Goal: Contribute content

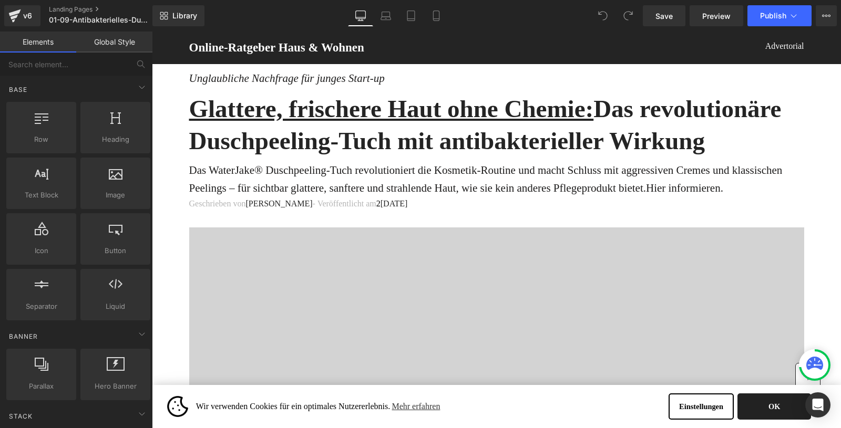
click at [781, 408] on button "OK" at bounding box center [774, 407] width 74 height 26
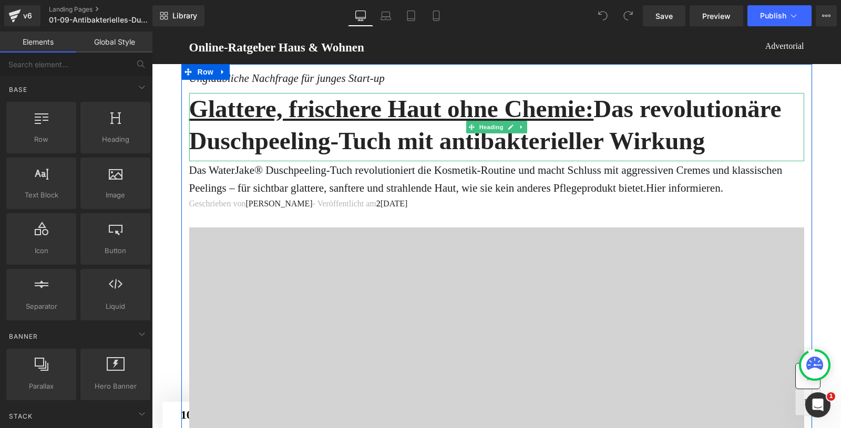
click at [602, 127] on h1 "Glattere, frischere Haut ohne Chemie: Das revolutionäre Duschpeeling-Tuch mit a…" at bounding box center [496, 125] width 615 height 64
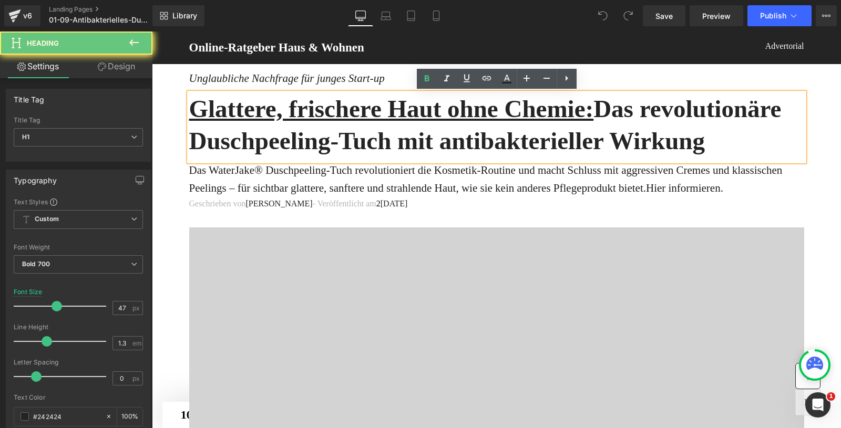
click at [594, 121] on u "Glattere, frischere Haut ohne Chemie:" at bounding box center [391, 108] width 405 height 27
click at [594, 111] on u "Glattere, frischere Haut ohne Chemie:" at bounding box center [391, 108] width 405 height 27
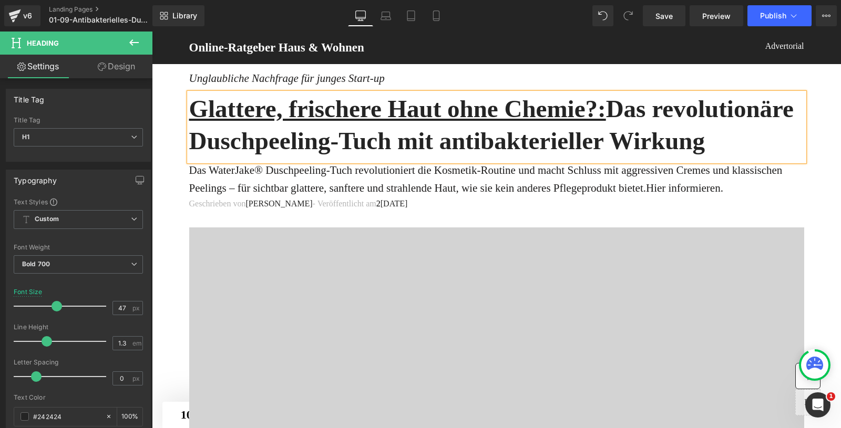
click at [693, 110] on h1 "Glattere, frischere Haut ohne Chemie?: Das revolutionäre Duschpeeling-Tuch mit …" at bounding box center [496, 125] width 615 height 64
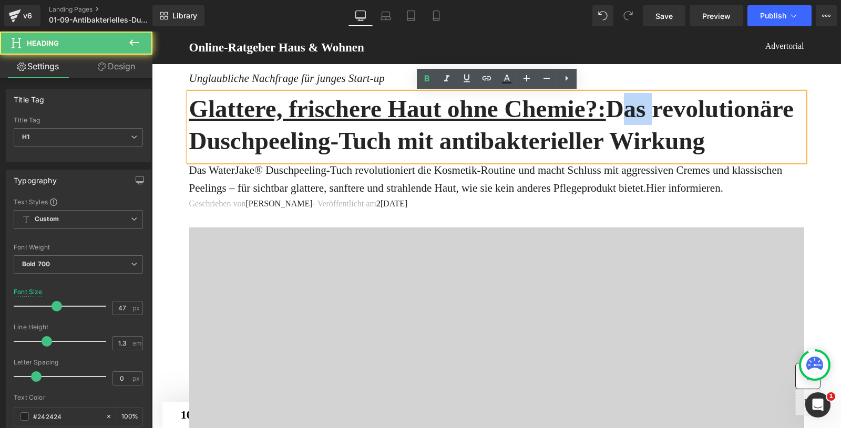
click at [693, 110] on h1 "Glattere, frischere Haut ohne Chemie?: Das revolutionäre Duschpeeling-Tuch mit …" at bounding box center [496, 125] width 615 height 64
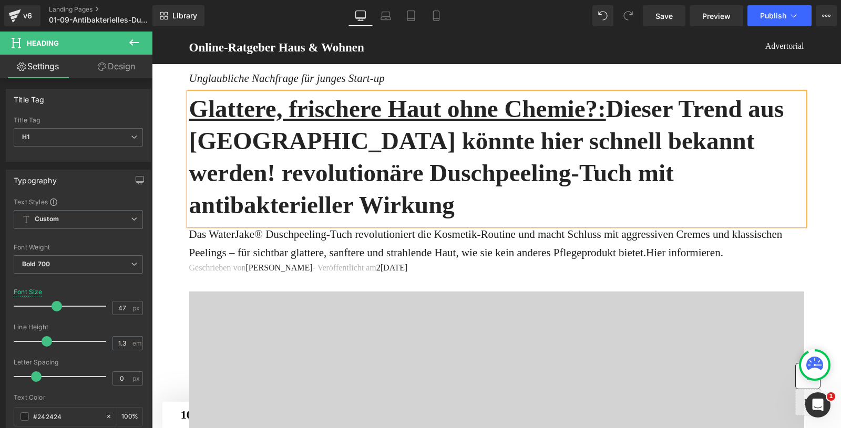
click at [494, 143] on h1 "Glattere, frischere Haut ohne Chemie?: Dieser Trend aus Japan könnte hier schne…" at bounding box center [496, 157] width 615 height 128
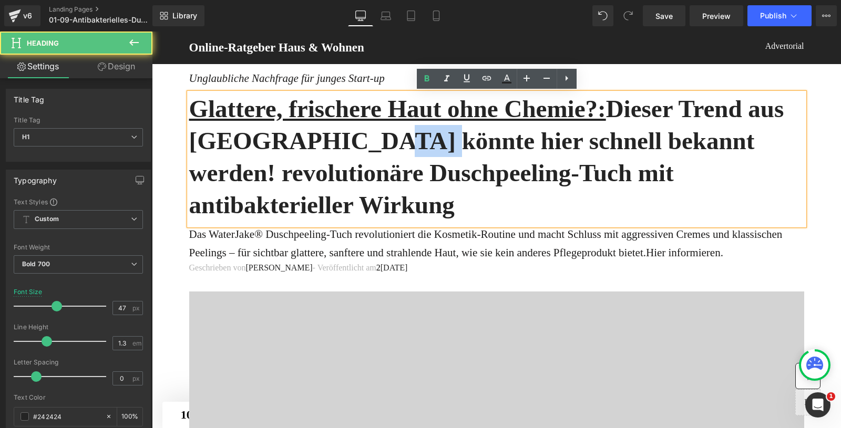
click at [494, 143] on h1 "Glattere, frischere Haut ohne Chemie?: Dieser Trend aus Japan könnte hier schne…" at bounding box center [496, 157] width 615 height 128
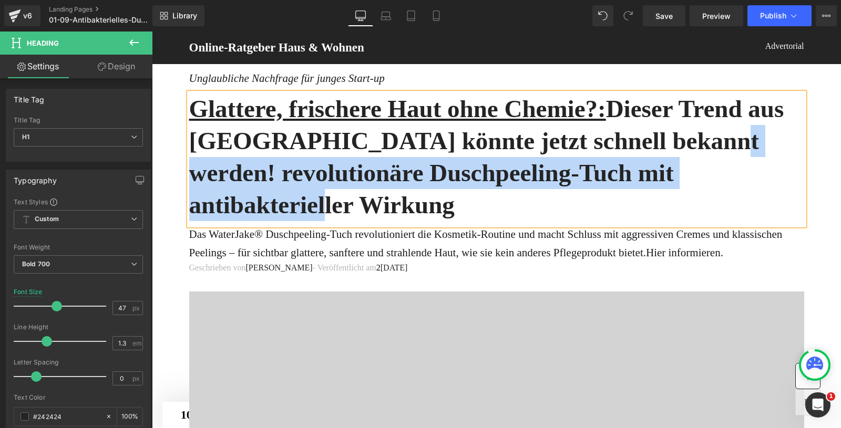
drag, startPoint x: 505, startPoint y: 209, endPoint x: 297, endPoint y: 171, distance: 211.0
click at [297, 171] on h1 "Glattere, frischere Haut ohne Chemie?: Dieser Trend aus Japan könnte jetzt schn…" at bounding box center [496, 157] width 615 height 128
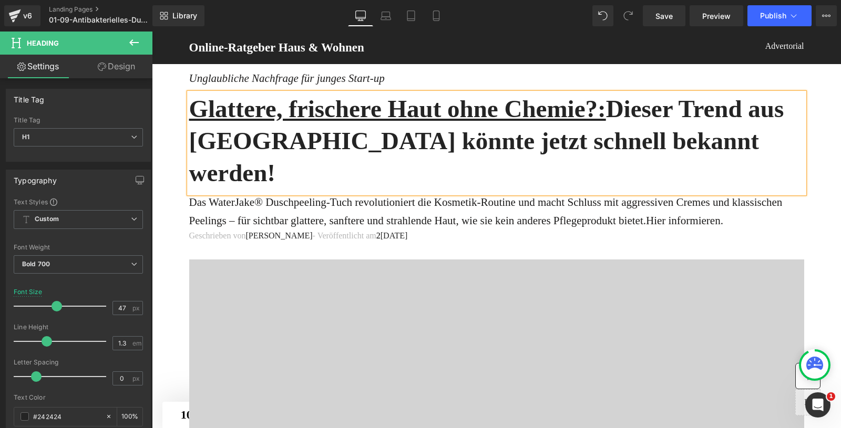
click at [660, 104] on h1 "Glattere, frischere Haut ohne Chemie?: Dieser Trend aus Japan könnte jetzt schn…" at bounding box center [496, 141] width 615 height 96
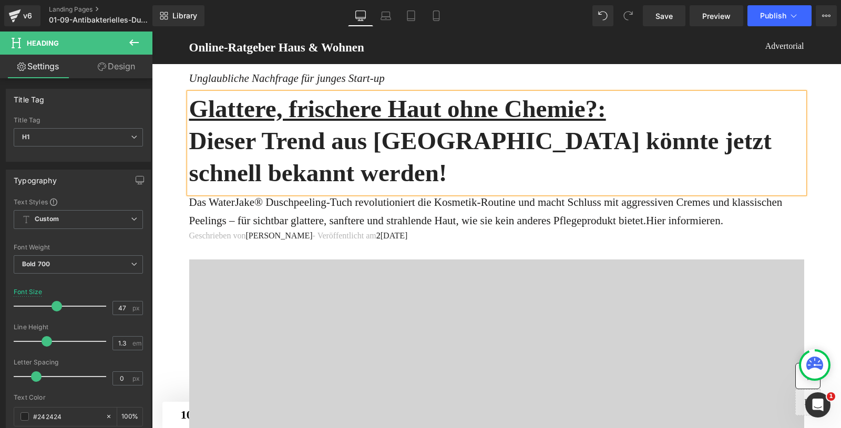
click at [296, 151] on h1 "Dieser Trend aus [GEOGRAPHIC_DATA] könnte jetzt schnell bekannt werden!" at bounding box center [496, 157] width 615 height 64
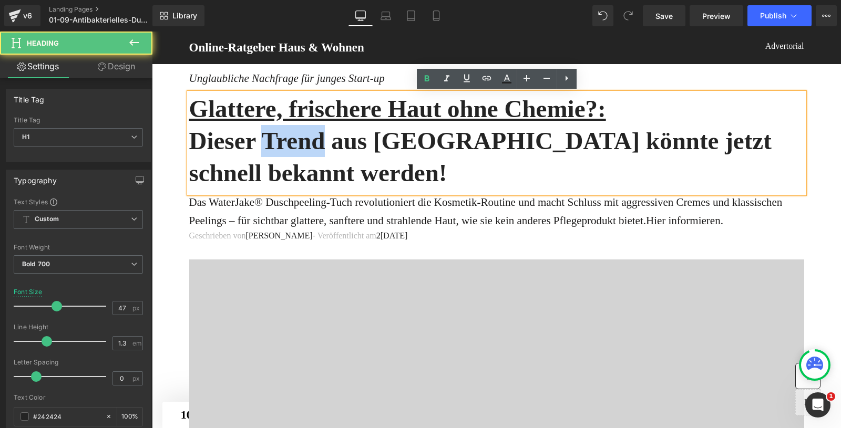
click at [296, 151] on h1 "Dieser Trend aus [GEOGRAPHIC_DATA] könnte jetzt schnell bekannt werden!" at bounding box center [496, 157] width 615 height 64
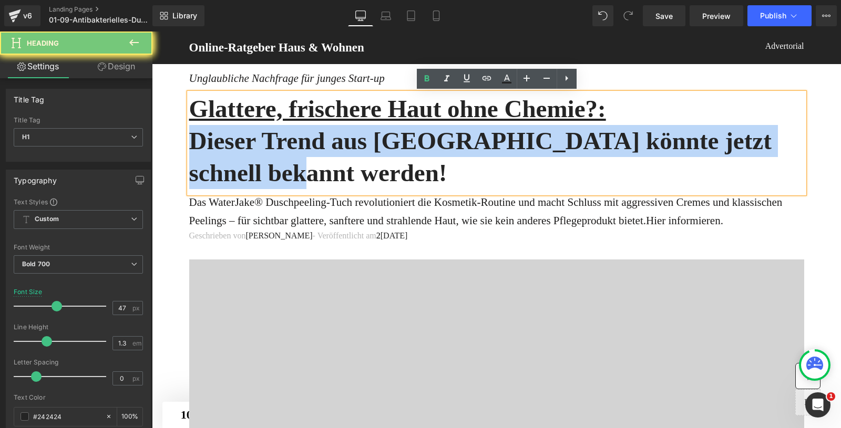
click at [296, 151] on h1 "Dieser Trend aus [GEOGRAPHIC_DATA] könnte jetzt schnell bekannt werden!" at bounding box center [496, 157] width 615 height 64
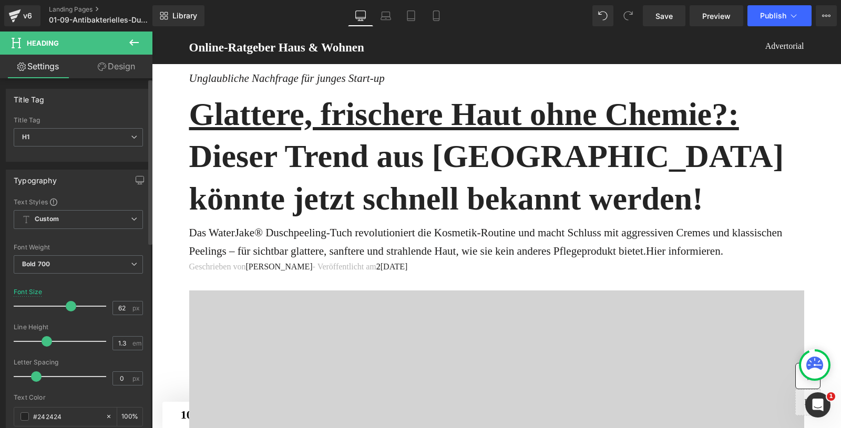
drag, startPoint x: 55, startPoint y: 304, endPoint x: 68, endPoint y: 304, distance: 13.1
click at [68, 304] on span at bounding box center [71, 306] width 11 height 11
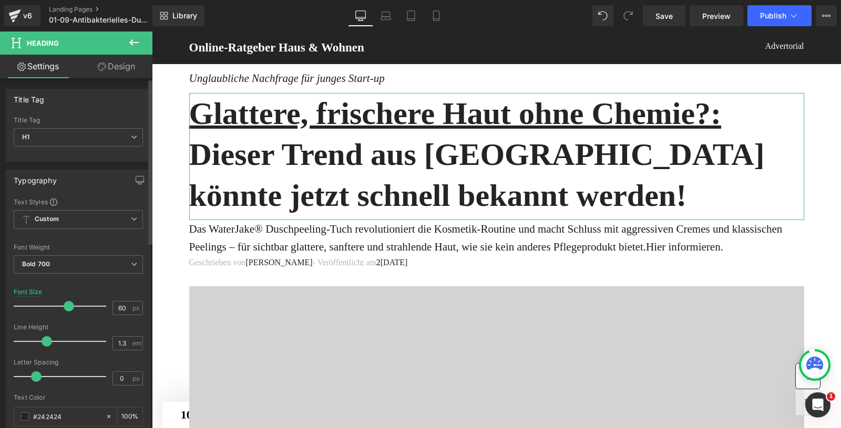
click at [68, 305] on span at bounding box center [69, 306] width 11 height 11
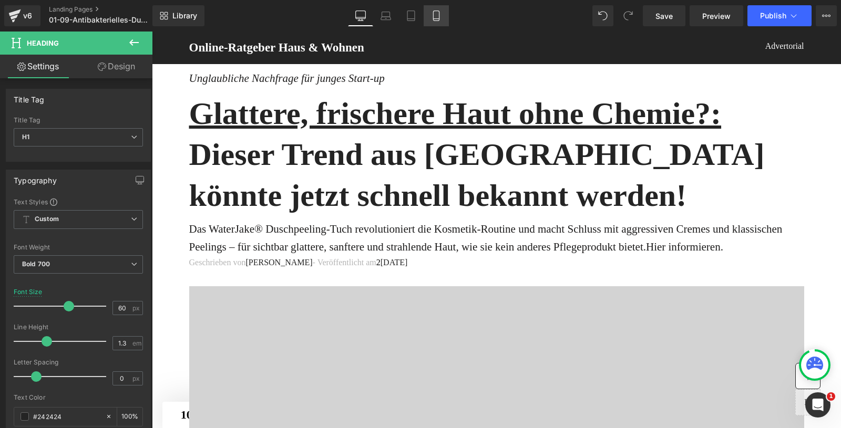
click at [436, 12] on icon at bounding box center [436, 16] width 11 height 11
type input "25"
type input "100"
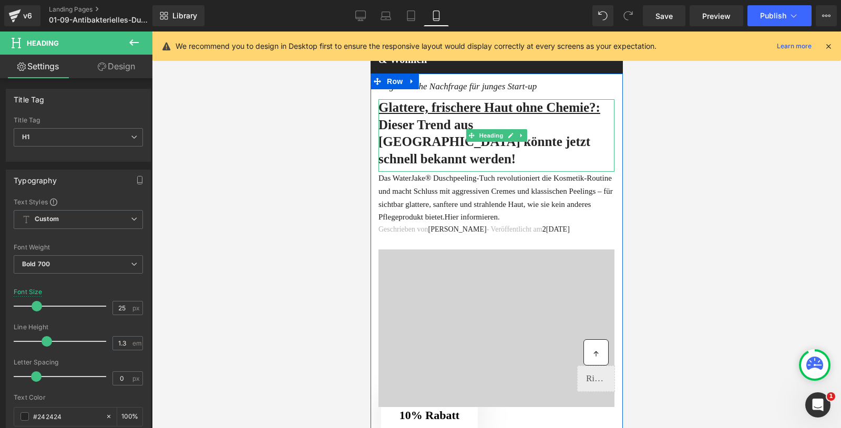
click at [416, 143] on h1 "Dieser Trend aus [GEOGRAPHIC_DATA] könnte jetzt schnell bekannt werden!" at bounding box center [496, 143] width 236 height 52
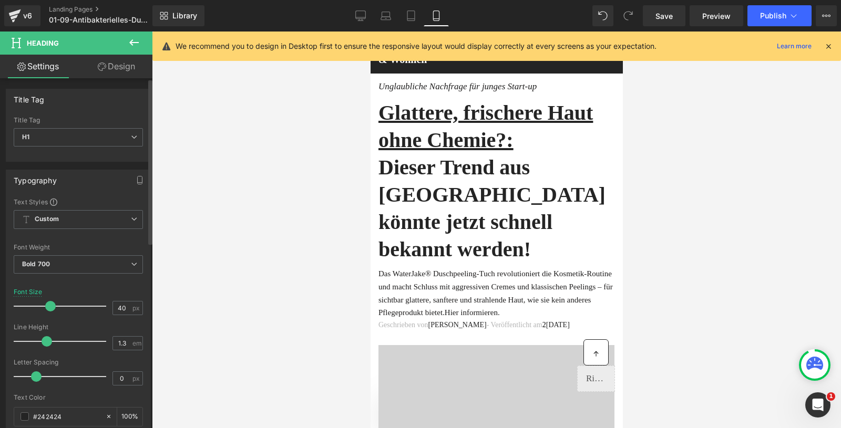
drag, startPoint x: 34, startPoint y: 306, endPoint x: 47, endPoint y: 306, distance: 13.1
click at [47, 306] on span at bounding box center [50, 306] width 11 height 11
click at [359, 12] on icon at bounding box center [360, 16] width 11 height 11
type input "60"
type input "100"
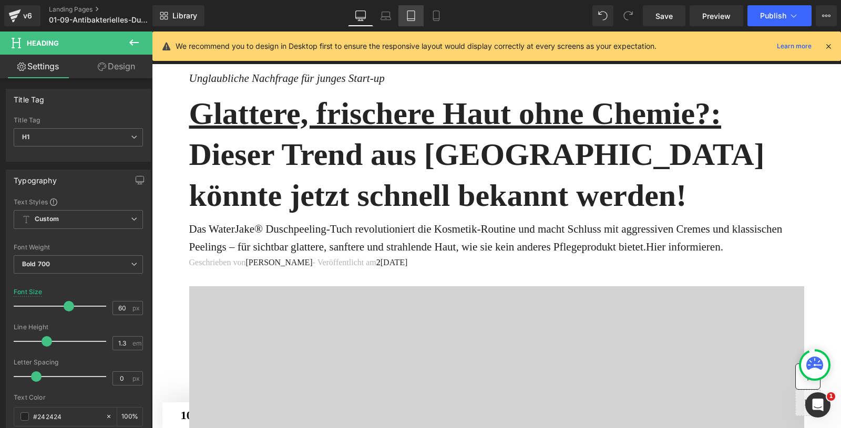
click at [407, 11] on icon at bounding box center [411, 16] width 11 height 11
type input "33"
type input "100"
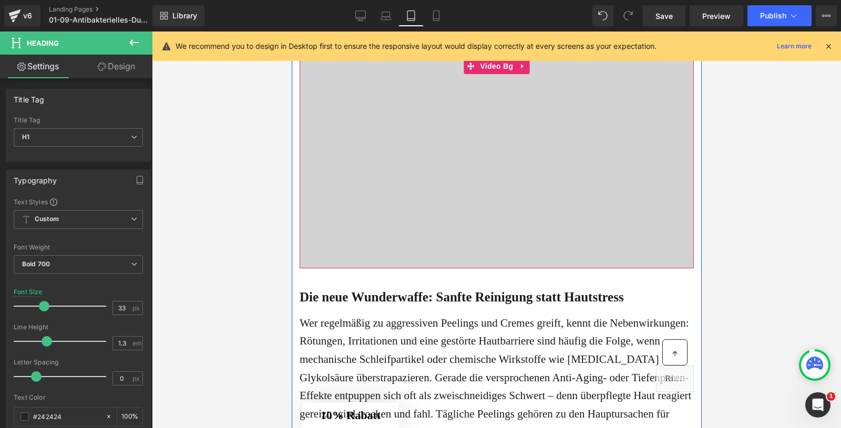
scroll to position [186, 0]
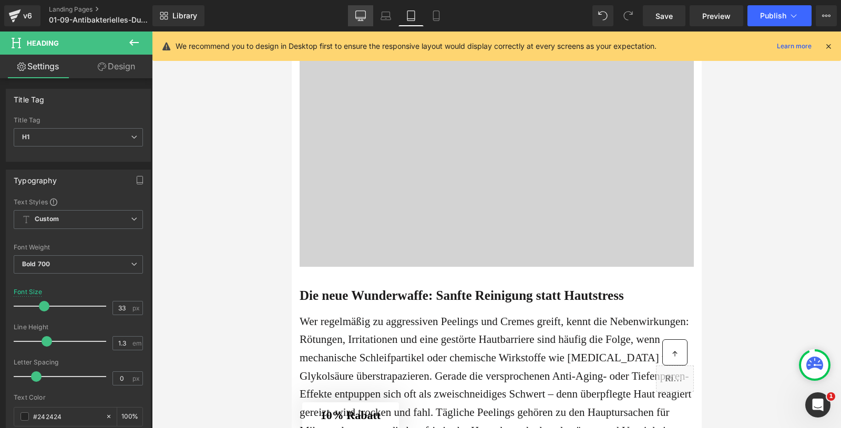
click at [361, 14] on icon at bounding box center [360, 16] width 11 height 11
type input "60"
type input "100"
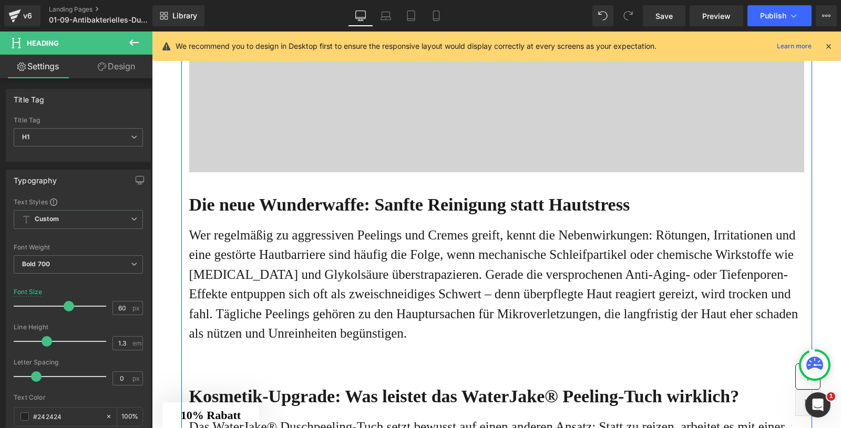
scroll to position [465, 0]
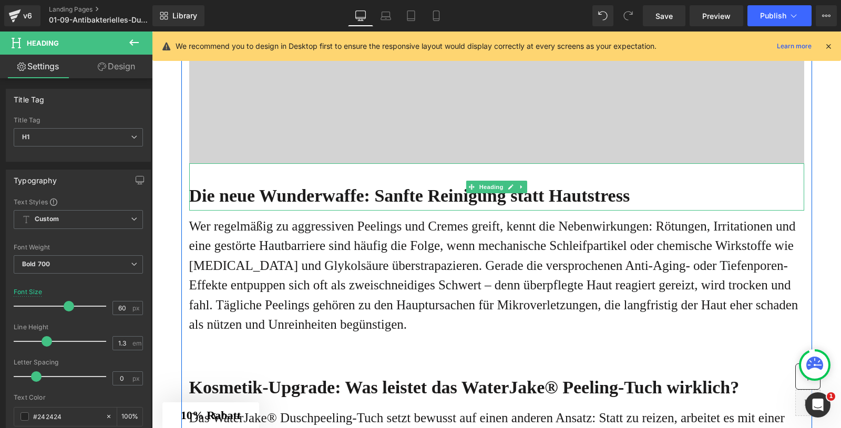
click at [200, 205] on b "Die neue Wunderwaffe: Sanfte Reinigung statt Hautstress" at bounding box center [409, 195] width 441 height 19
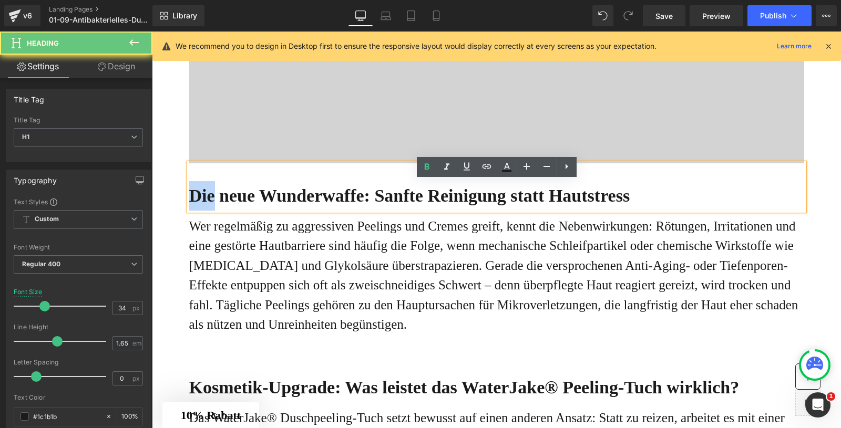
click at [200, 205] on b "Die neue Wunderwaffe: Sanfte Reinigung statt Hautstress" at bounding box center [409, 195] width 441 height 19
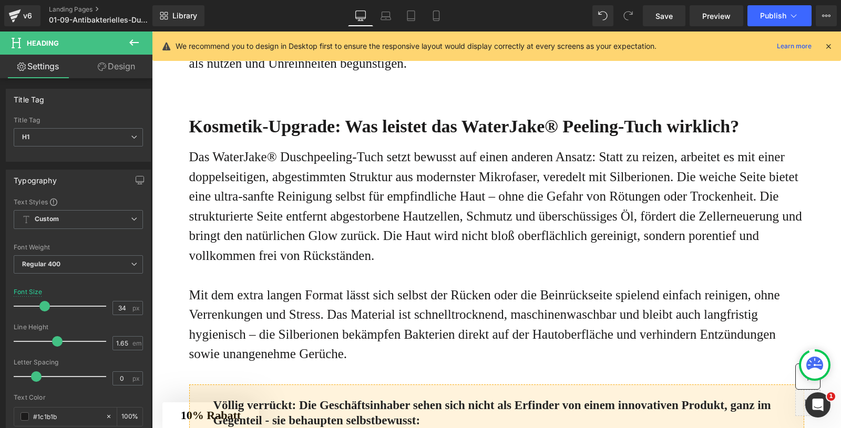
scroll to position [727, 0]
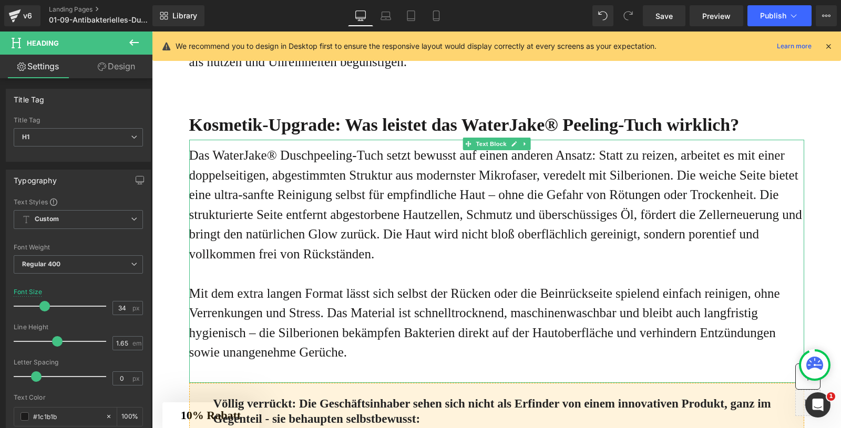
click at [663, 194] on p "Das WaterJake® Duschpeeling-Tuch setzt bewusst auf einen anderen Ansatz: Statt …" at bounding box center [496, 205] width 615 height 118
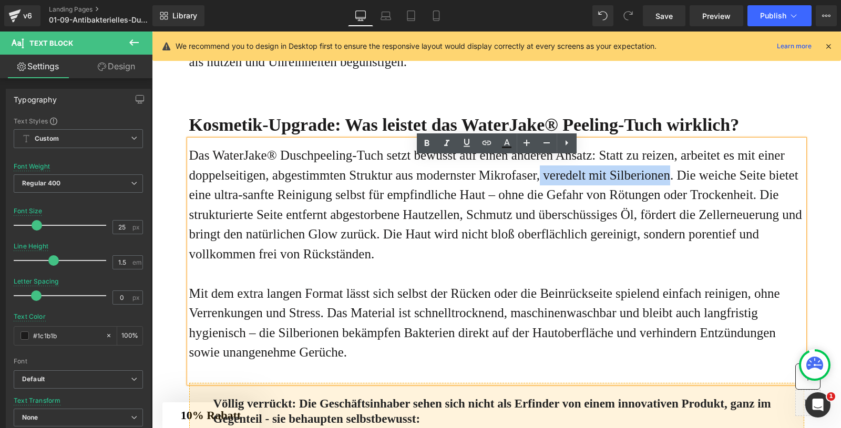
drag, startPoint x: 782, startPoint y: 195, endPoint x: 636, endPoint y: 186, distance: 146.4
click at [636, 186] on p "Das WaterJake® Duschpeeling-Tuch setzt bewusst auf einen anderen Ansatz: Statt …" at bounding box center [496, 205] width 615 height 118
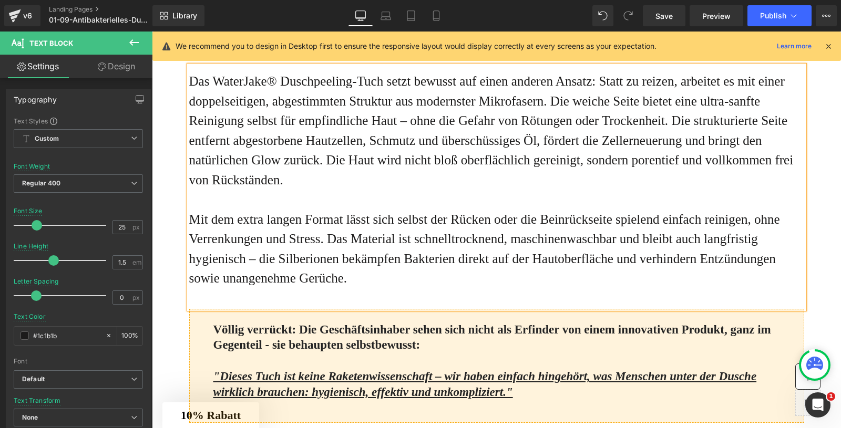
scroll to position [807, 0]
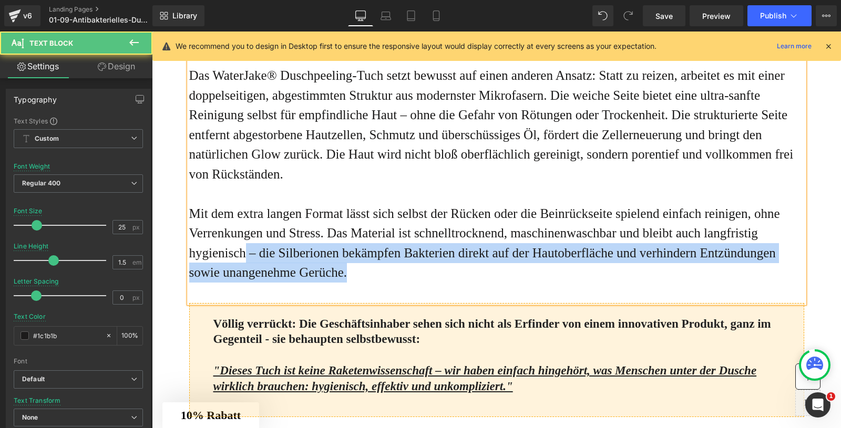
drag, startPoint x: 562, startPoint y: 291, endPoint x: 381, endPoint y: 271, distance: 182.4
click at [381, 271] on p "Mit dem extra langen Format lässt sich selbst der Rücken oder die Beinrückseite…" at bounding box center [496, 243] width 615 height 79
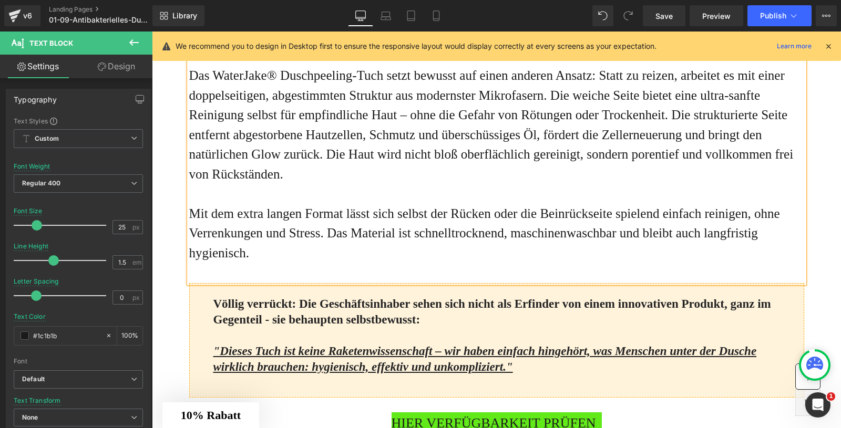
click at [407, 184] on p "Das WaterJake® Duschpeeling-Tuch setzt bewusst auf einen anderen Ansatz: Statt …" at bounding box center [496, 125] width 615 height 118
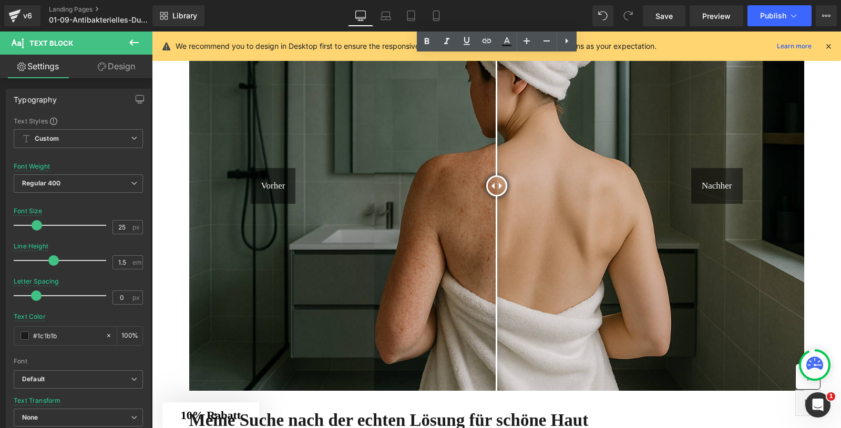
scroll to position [1988, 0]
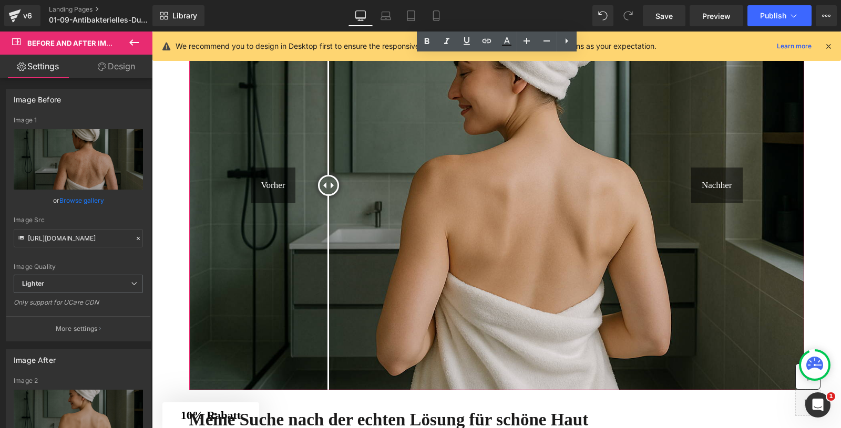
drag, startPoint x: 498, startPoint y: 242, endPoint x: 328, endPoint y: 244, distance: 169.2
click at [328, 196] on div at bounding box center [328, 185] width 21 height 21
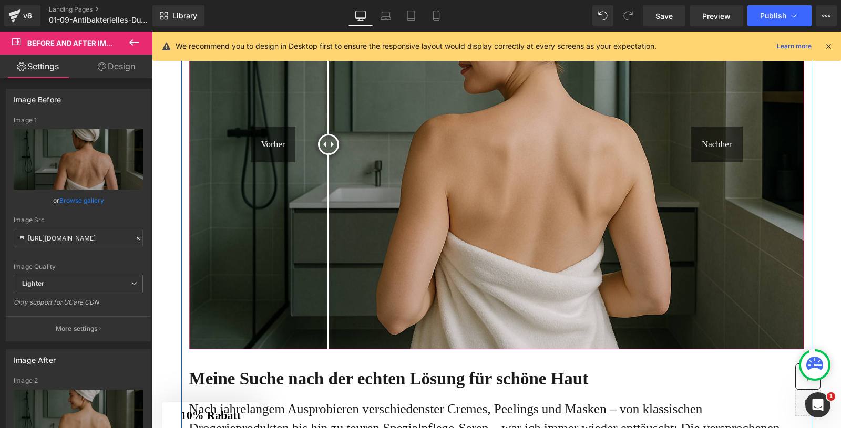
scroll to position [2034, 0]
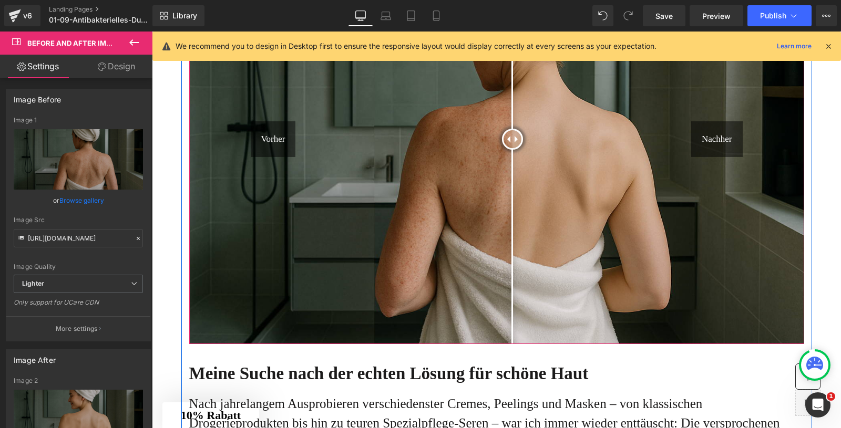
drag, startPoint x: 331, startPoint y: 198, endPoint x: 512, endPoint y: 224, distance: 182.6
click at [512, 150] on div at bounding box center [512, 139] width 21 height 21
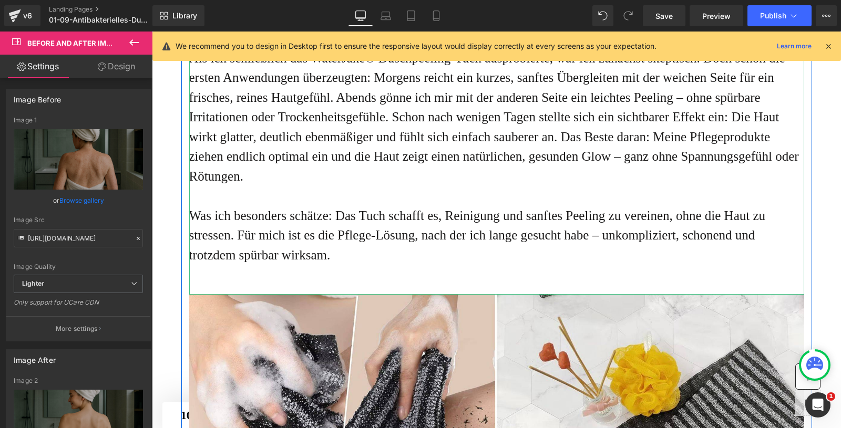
scroll to position [2500, 0]
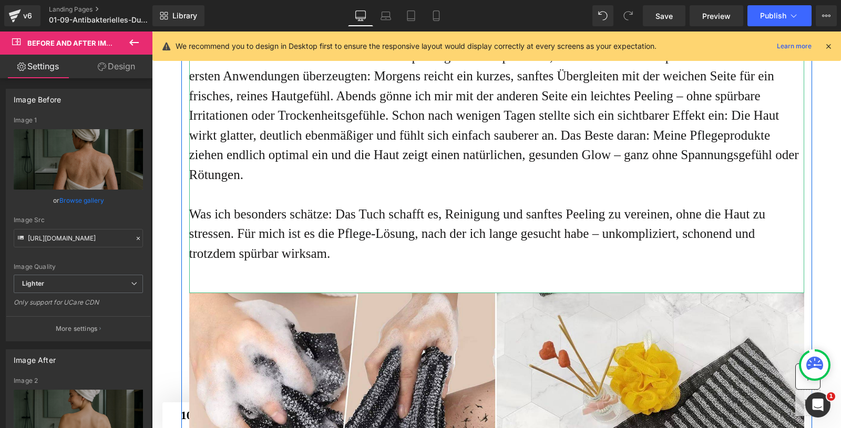
click at [397, 264] on p "Was ich besonders schätze: Das Tuch schafft es, Reinigung und sanftes Peeling z…" at bounding box center [496, 233] width 615 height 59
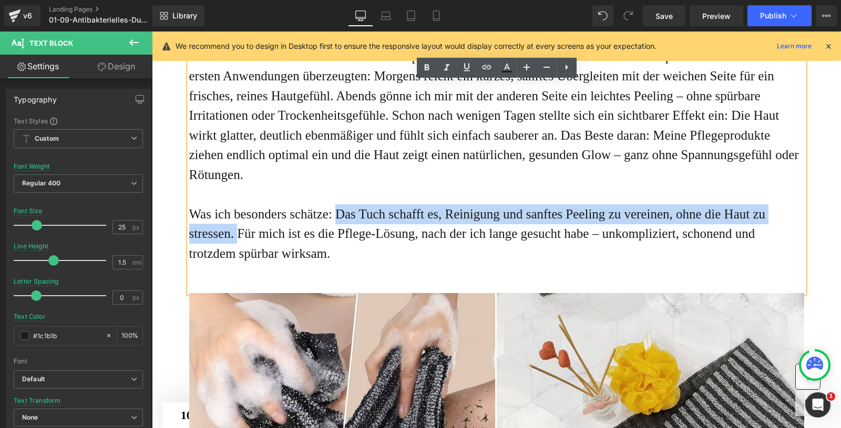
drag, startPoint x: 294, startPoint y: 291, endPoint x: 355, endPoint y: 270, distance: 65.0
click at [355, 264] on p "Was ich besonders schätze: Das Tuch schafft es, Reinigung und sanftes Peeling z…" at bounding box center [496, 233] width 615 height 59
copy p "Das Tuch schafft es, Reinigung und sanftes Peeling zu vereinen, ohne die Haut z…"
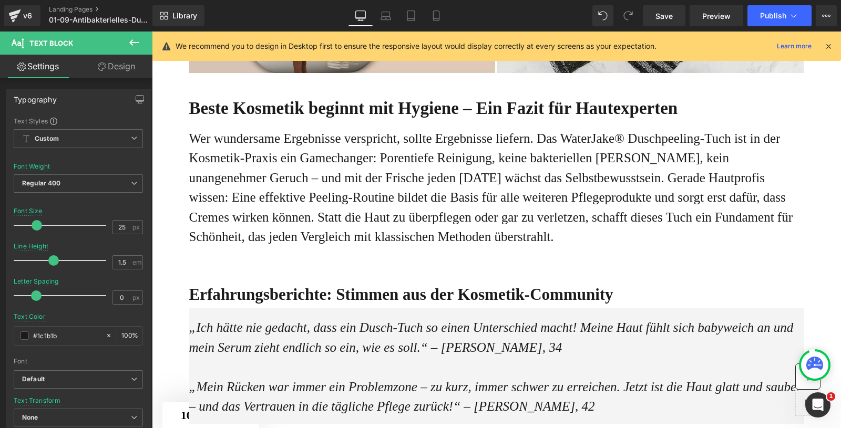
scroll to position [3028, 0]
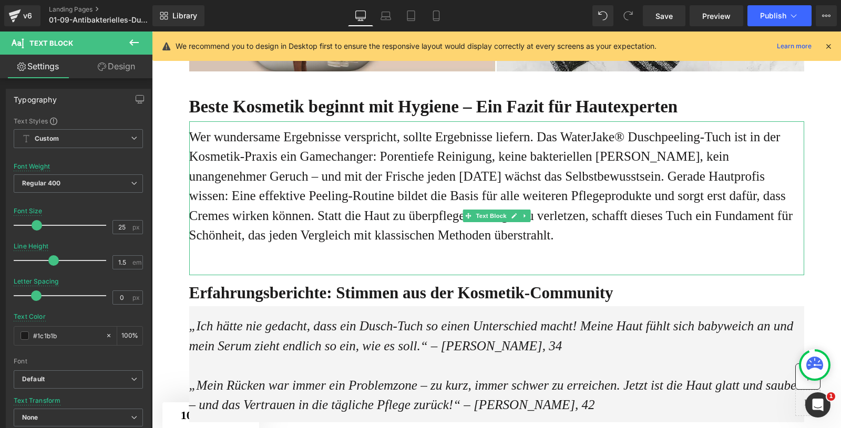
click at [407, 245] on p "Wer wundersame Ergebnisse verspricht, sollte Ergebnisse liefern. Das WaterJake®…" at bounding box center [496, 186] width 615 height 118
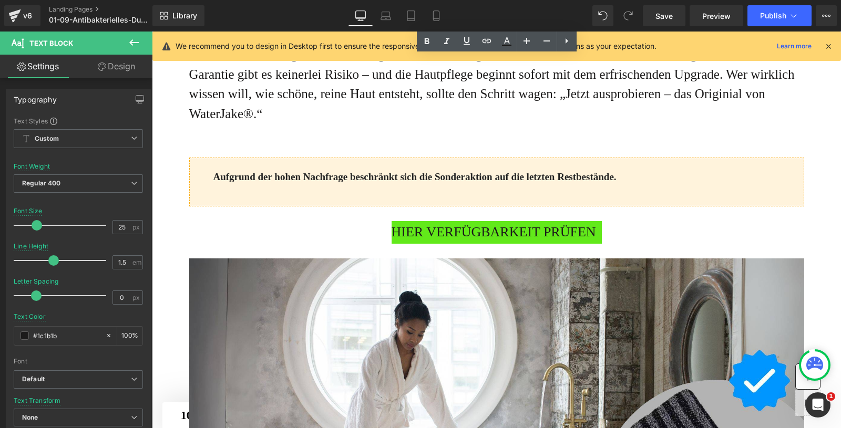
scroll to position [3496, 0]
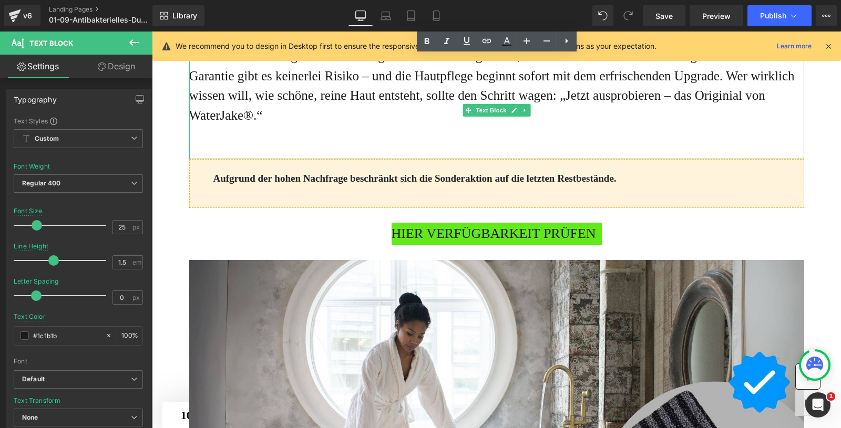
click at [330, 126] on p "Das WaterJake® Duschpeeling-Tuch ist schon im Einzelpreis günstiger als viele G…" at bounding box center [496, 76] width 615 height 99
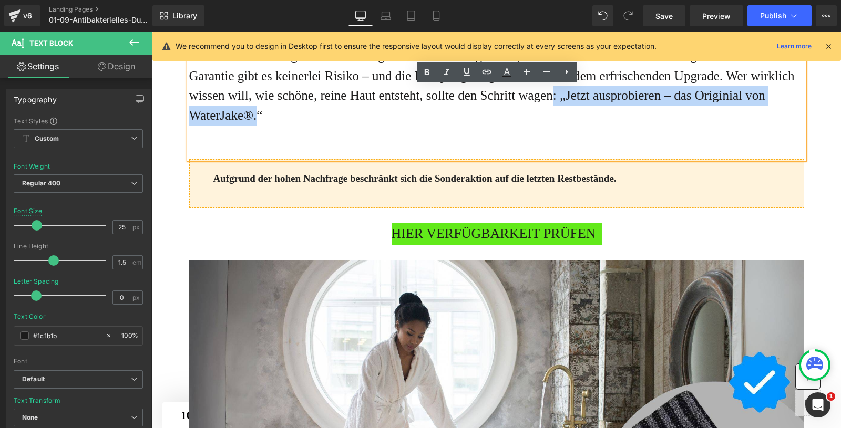
drag, startPoint x: 455, startPoint y: 174, endPoint x: 731, endPoint y: 160, distance: 275.8
click at [731, 126] on p "Das WaterJake® Duschpeeling-Tuch ist schon im Einzelpreis günstiger als viele G…" at bounding box center [496, 76] width 615 height 99
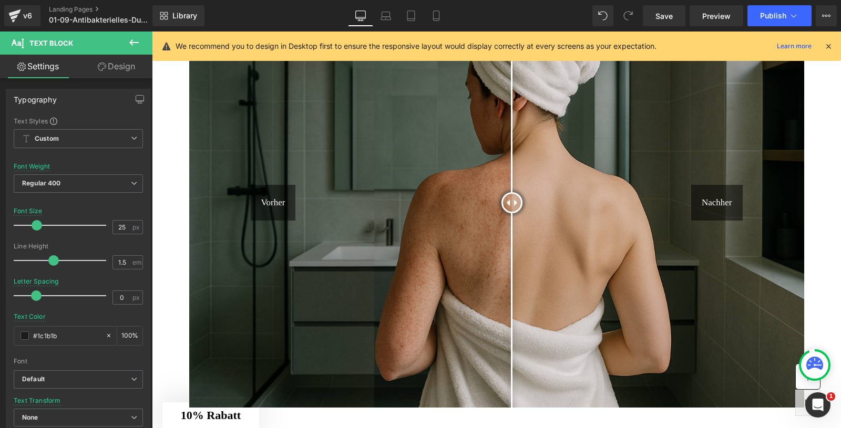
scroll to position [1968, 0]
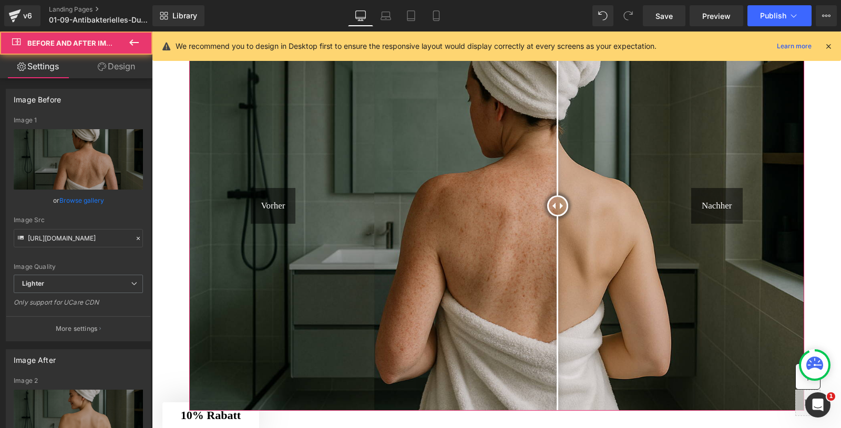
drag, startPoint x: 506, startPoint y: 266, endPoint x: 573, endPoint y: 274, distance: 67.7
click at [568, 217] on div at bounding box center [557, 206] width 21 height 21
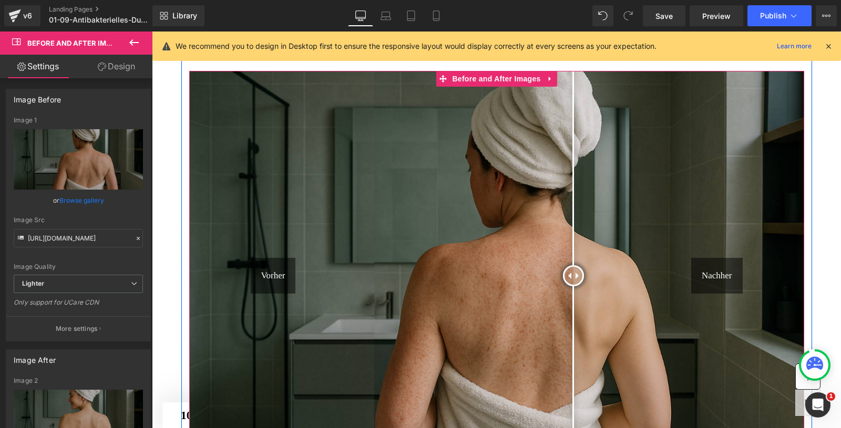
scroll to position [1897, 0]
click at [552, 84] on icon at bounding box center [550, 80] width 7 height 8
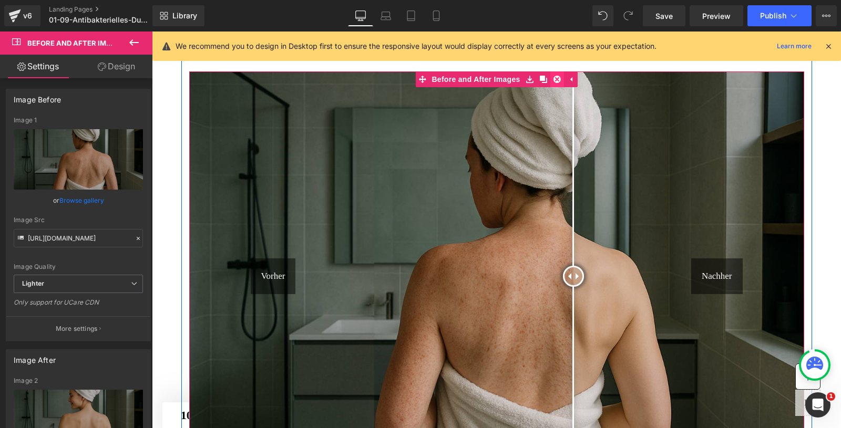
click at [557, 84] on icon at bounding box center [556, 80] width 7 height 8
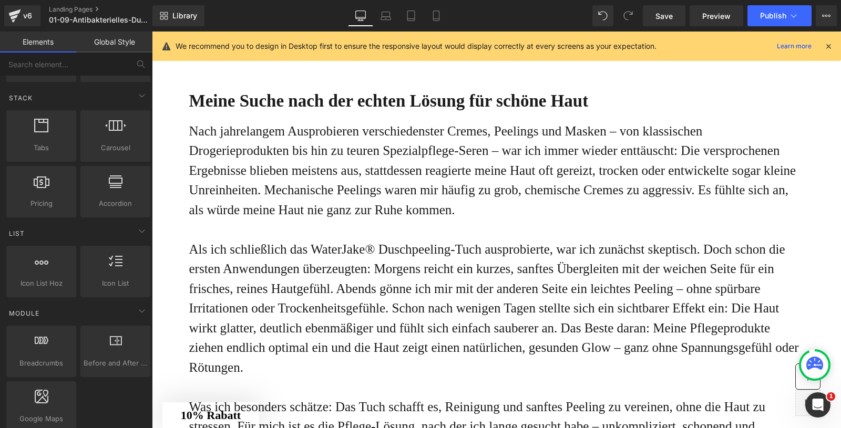
scroll to position [0, 0]
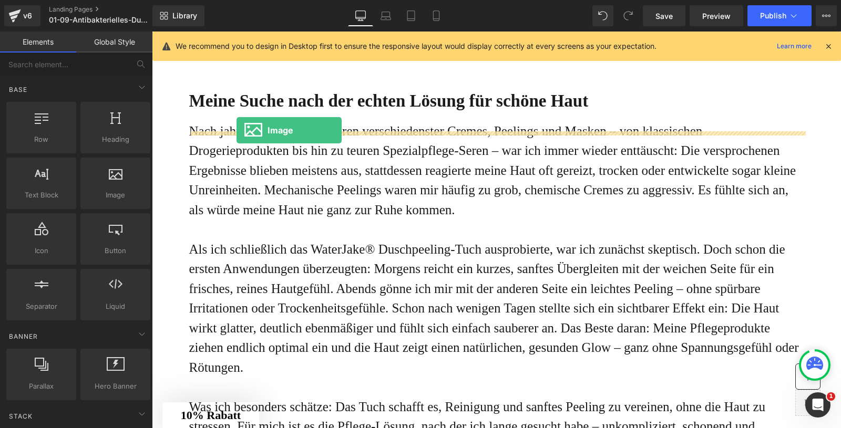
drag, startPoint x: 267, startPoint y: 200, endPoint x: 236, endPoint y: 130, distance: 76.3
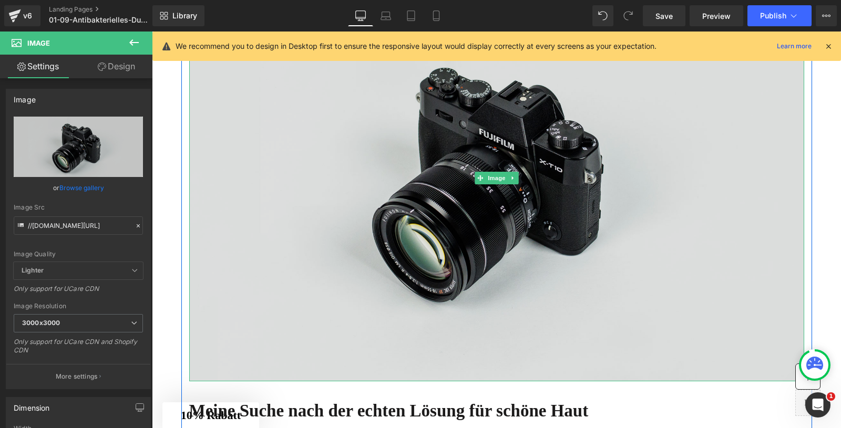
scroll to position [2024, 0]
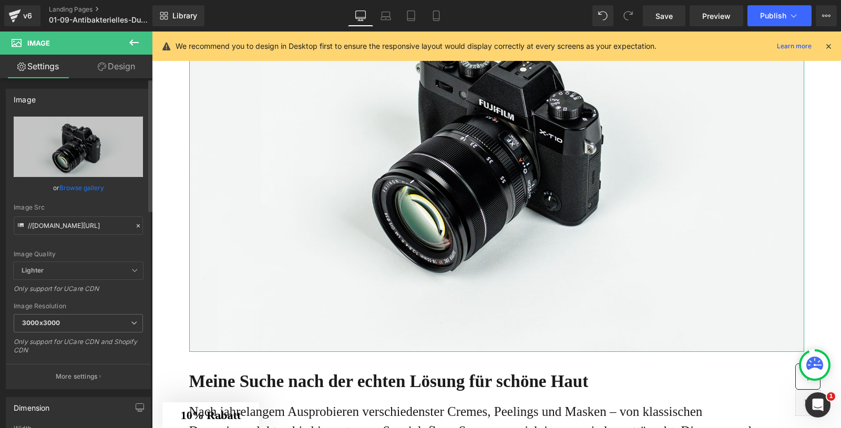
click at [76, 189] on link "Browse gallery" at bounding box center [81, 188] width 45 height 18
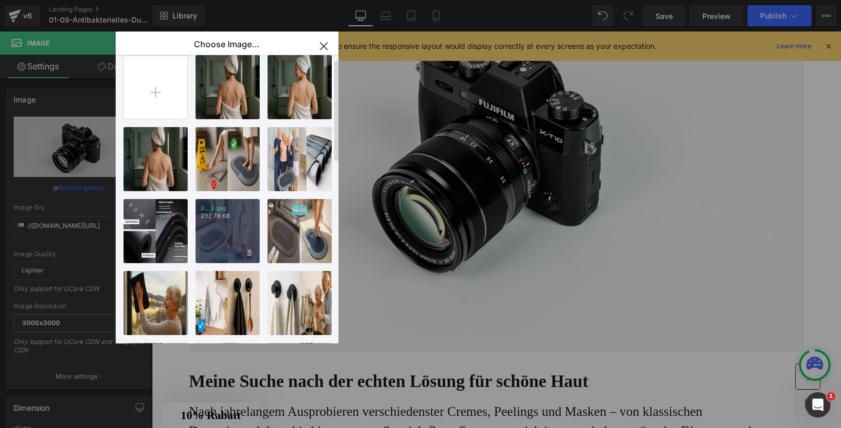
scroll to position [13, 0]
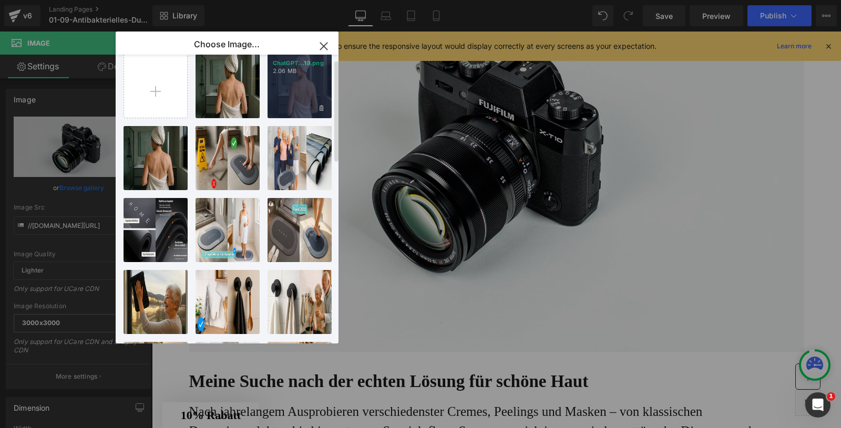
click at [302, 97] on div "ChatGPT...19.png 2.06 MB" at bounding box center [300, 86] width 64 height 64
type input "https://ucarecdn.com/6a4c810f-f6e5-4a89-82fd-d2e26c062c32/-/format/auto/-/previ…"
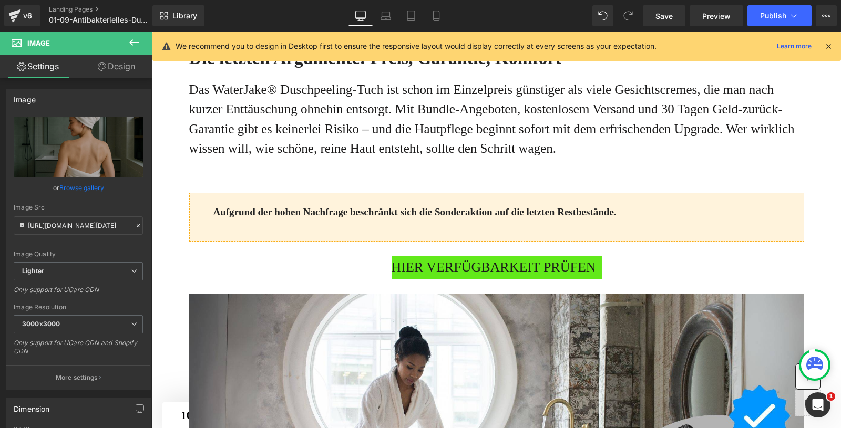
scroll to position [3419, 0]
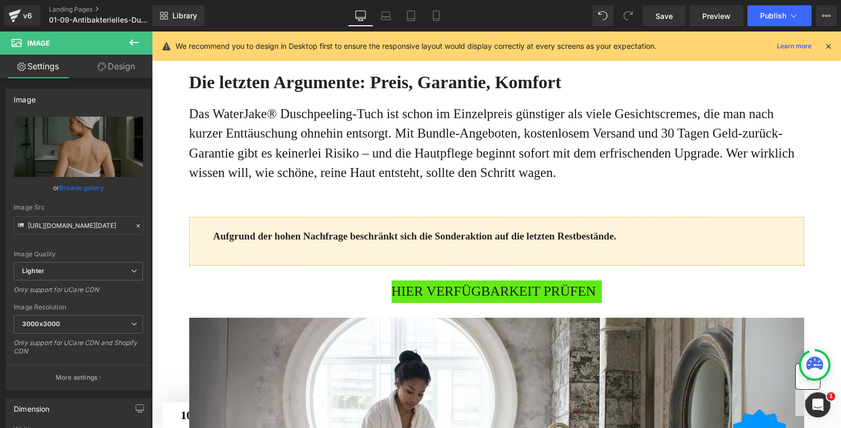
click at [431, 303] on span "HIER VERFÜGBARKEIT PRÜFEN" at bounding box center [494, 292] width 204 height 23
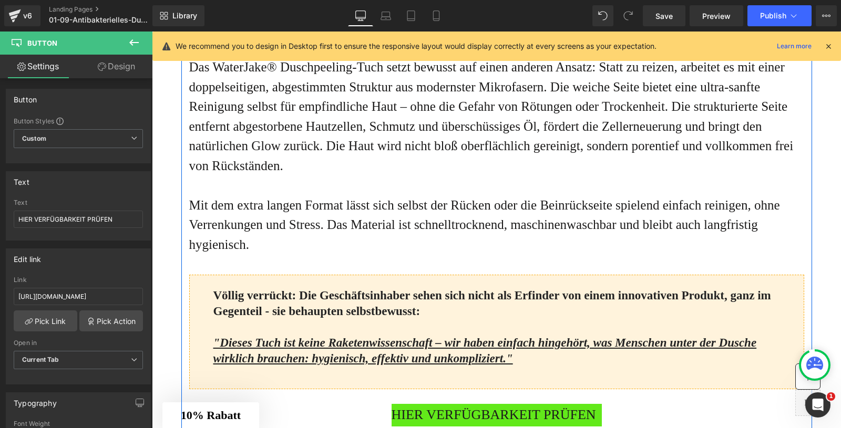
scroll to position [961, 0]
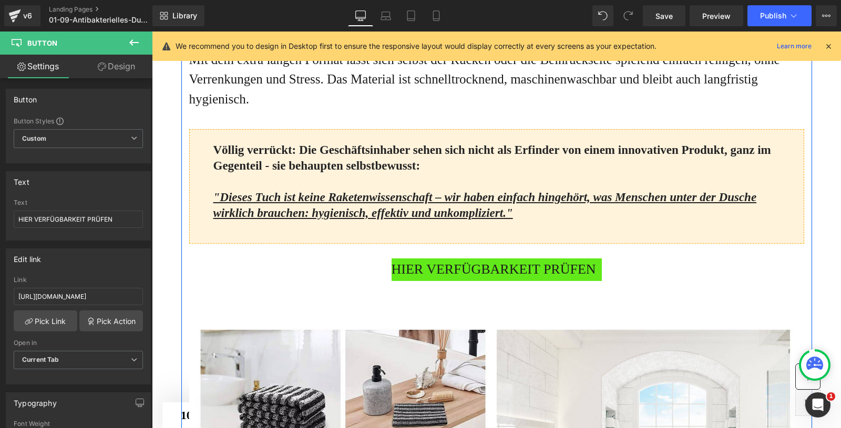
click at [462, 281] on span "HIER VERFÜGBARKEIT PRÜFEN" at bounding box center [494, 270] width 204 height 23
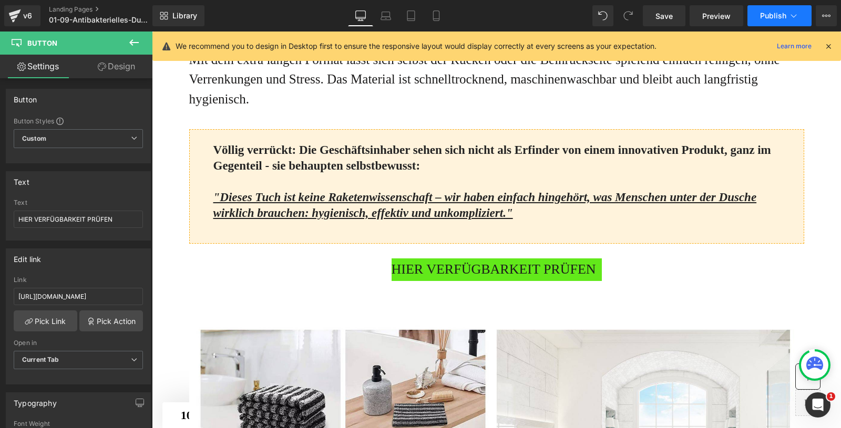
click at [781, 14] on span "Publish" at bounding box center [773, 16] width 26 height 8
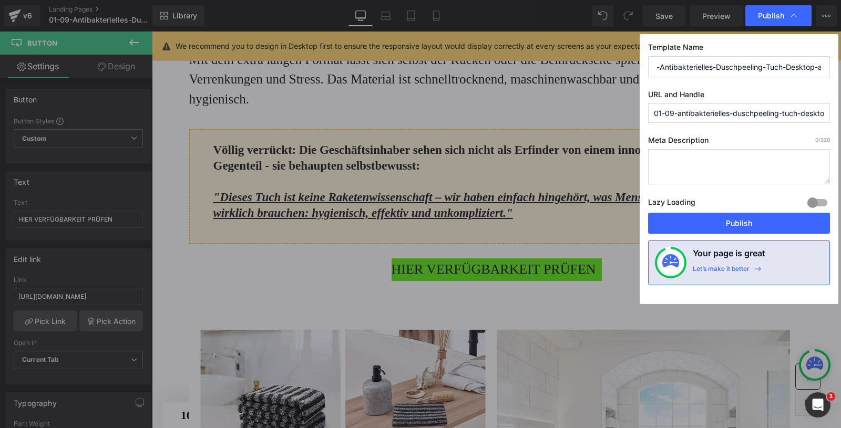
scroll to position [0, 43]
drag, startPoint x: 746, startPoint y: 67, endPoint x: 829, endPoint y: 64, distance: 83.1
click at [829, 64] on input "01-09-Antibakterielles-Duschpeeling-Tuch-Desktop-adv-v1" at bounding box center [739, 66] width 182 height 21
click at [822, 65] on input "01-09-Antibakterielles-Duschpeeling-Tuch-Desktop-adv-v1" at bounding box center [739, 66] width 182 height 21
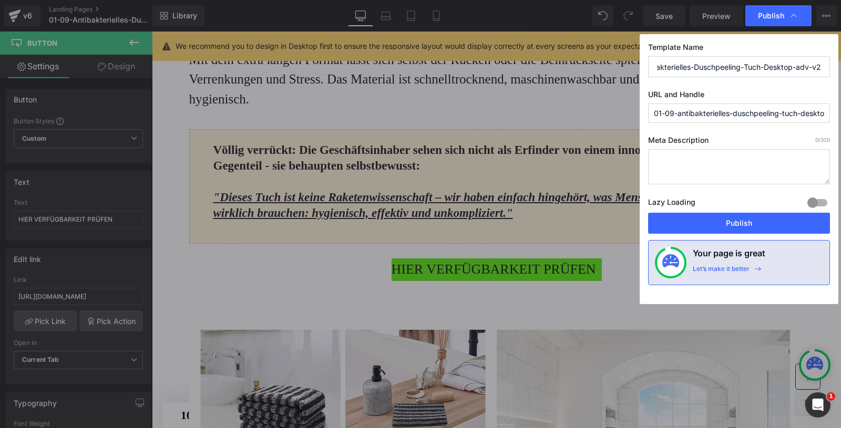
type input "01-09-Antibakterielles-Duschpeeling-Tuch-Desktop-adv-v2"
drag, startPoint x: 672, startPoint y: 112, endPoint x: 629, endPoint y: 110, distance: 43.7
click at [629, 110] on div "Publish Template Name 01-09-Antibakterielles-Duschpeeling-Tuch-Desktop-adv-v2 U…" at bounding box center [420, 214] width 841 height 428
drag, startPoint x: 767, startPoint y: 115, endPoint x: 814, endPoint y: 113, distance: 47.3
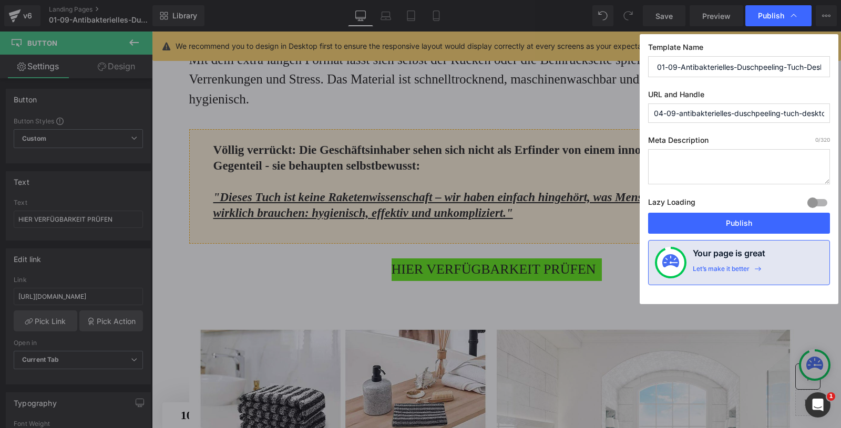
click at [814, 113] on input "04-09-antibakterielles-duschpeeling-tuch-desktop-adv-v1" at bounding box center [739, 113] width 182 height 19
click at [707, 110] on input "04-09-antibakterielles-duschpeeling-tuch-desktop-adv-v1" at bounding box center [739, 113] width 182 height 19
click at [755, 113] on input "04-09-duschpeeling-tuch-desktop-adv-v1" at bounding box center [739, 113] width 182 height 19
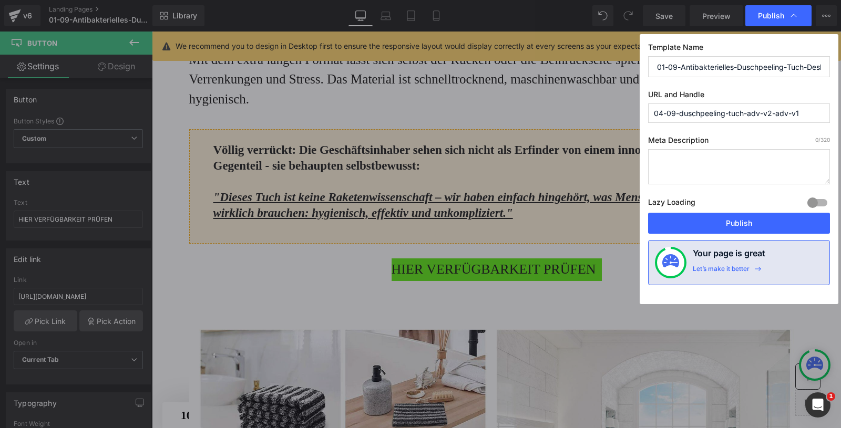
drag, startPoint x: 806, startPoint y: 114, endPoint x: 777, endPoint y: 112, distance: 28.4
click at [777, 113] on input "04-09-duschpeeling-tuch-adv-v2-adv-v1" at bounding box center [739, 113] width 182 height 19
click at [746, 116] on input "04-09-duschpeeling-tuch-adv-v2-beauty-redtrack" at bounding box center [739, 113] width 182 height 19
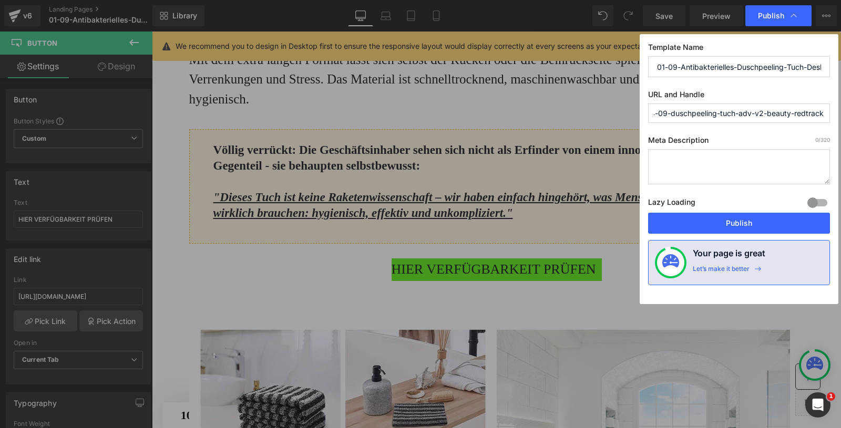
click at [746, 116] on input "04-09-duschpeeling-tuch-adv-v2-beauty-redtrack" at bounding box center [739, 113] width 182 height 19
type input "04-09-duschpeeling-tuch-adv-v2-beauty-redtrack"
click at [718, 67] on input "01-09-Antibakterielles-Duschpeeling-Tuch-Desktop-adv-v2" at bounding box center [739, 66] width 182 height 21
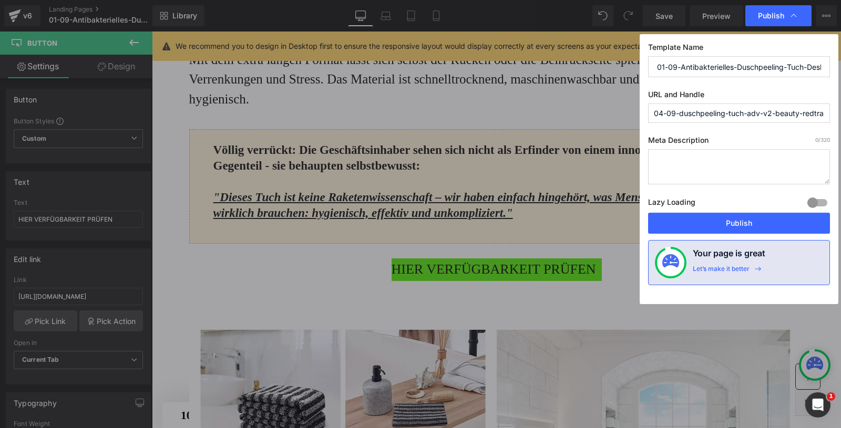
click at [718, 67] on input "01-09-Antibakterielles-Duschpeeling-Tuch-Desktop-adv-v2" at bounding box center [739, 66] width 182 height 21
paste input "4-09-duschpeeling-tuch-adv-v2-beauty-redtrack"
type input "04-09-duschpeeling-tuch-adv-v2-beauty-redtrack"
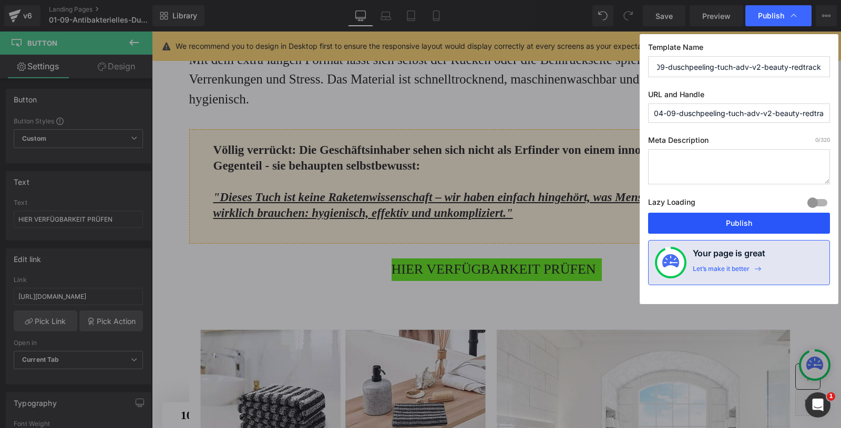
click at [717, 219] on button "Publish" at bounding box center [739, 223] width 182 height 21
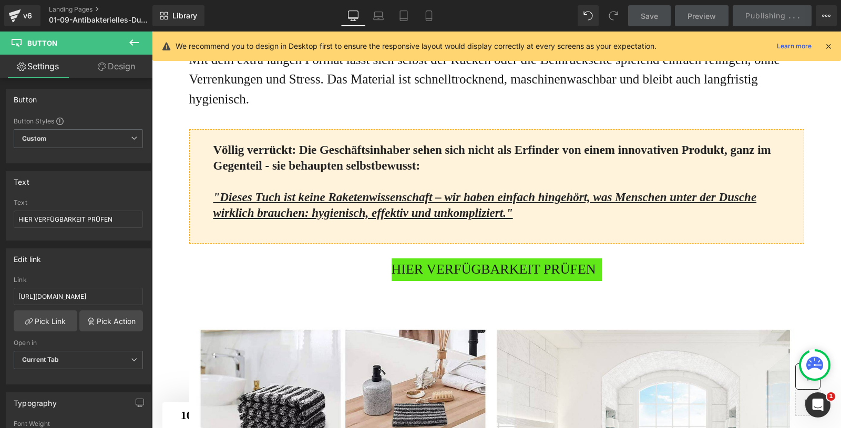
scroll to position [0, 0]
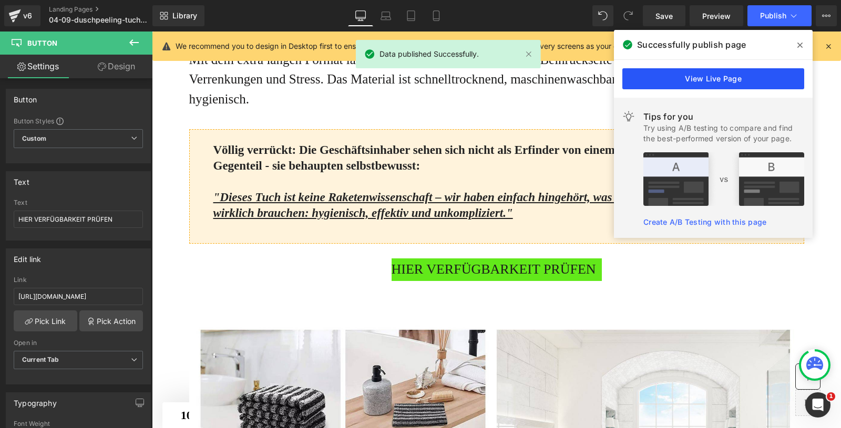
click at [691, 77] on link "View Live Page" at bounding box center [713, 78] width 182 height 21
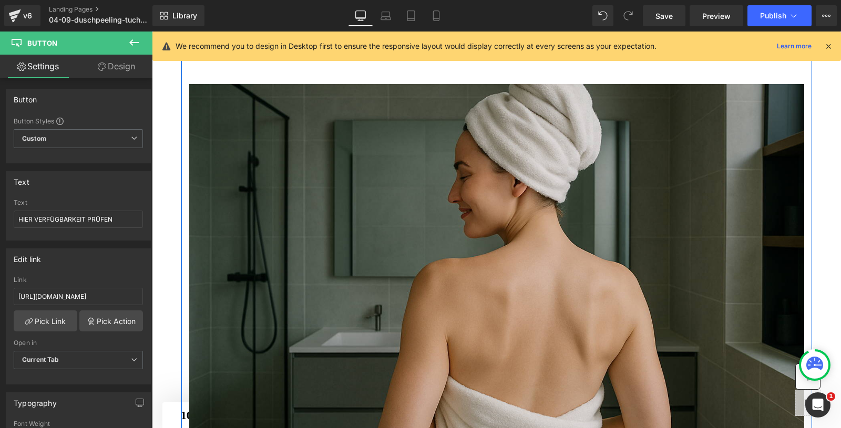
scroll to position [1976, 0]
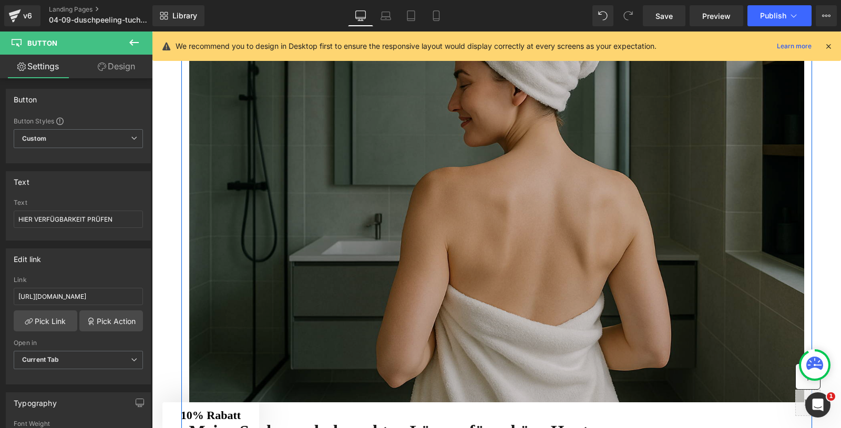
click at [347, 200] on img at bounding box center [496, 198] width 615 height 410
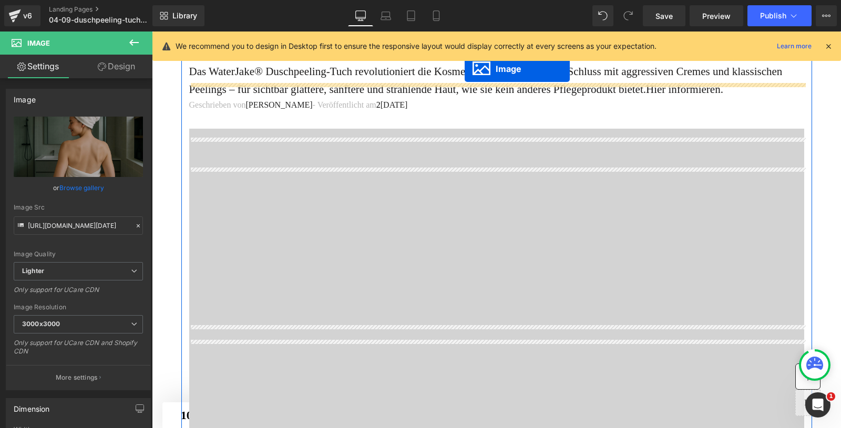
scroll to position [95, 0]
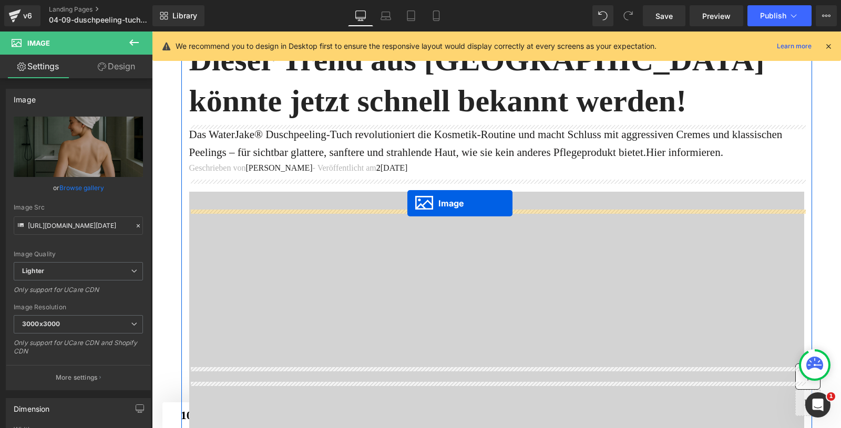
drag, startPoint x: 480, startPoint y: 255, endPoint x: 407, endPoint y: 203, distance: 89.4
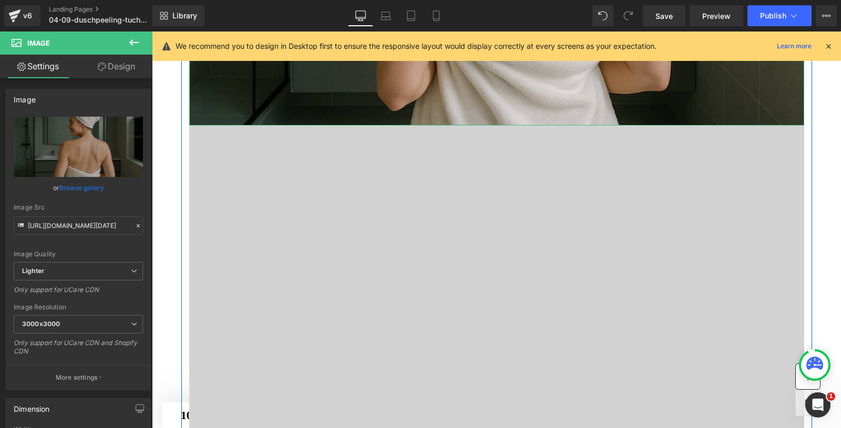
scroll to position [578, 0]
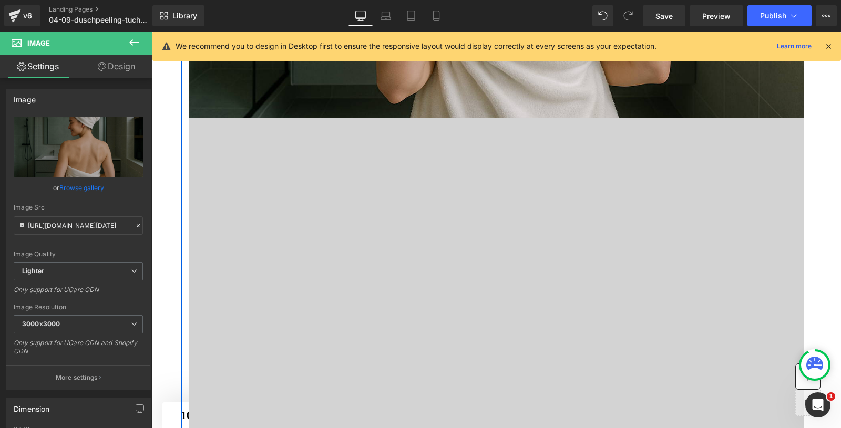
click at [410, 212] on div at bounding box center [496, 289] width 615 height 342
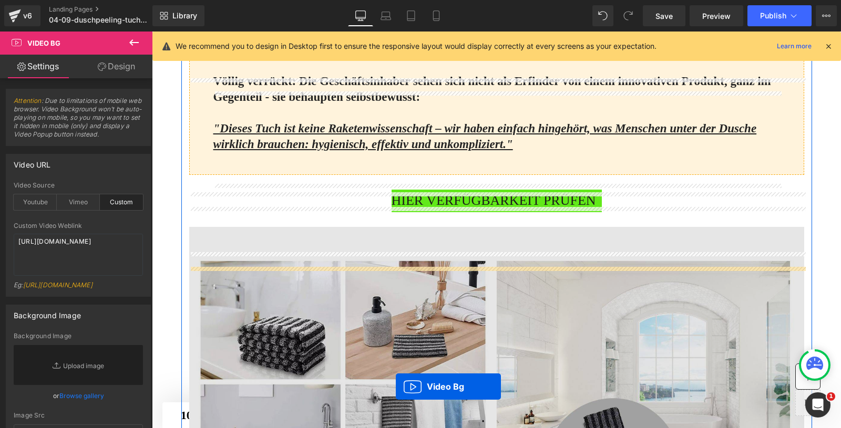
scroll to position [1167, 0]
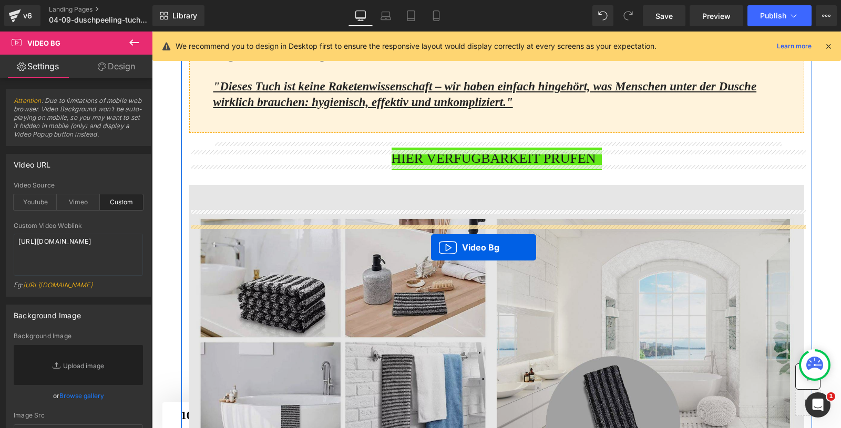
drag, startPoint x: 469, startPoint y: 143, endPoint x: 431, endPoint y: 248, distance: 111.4
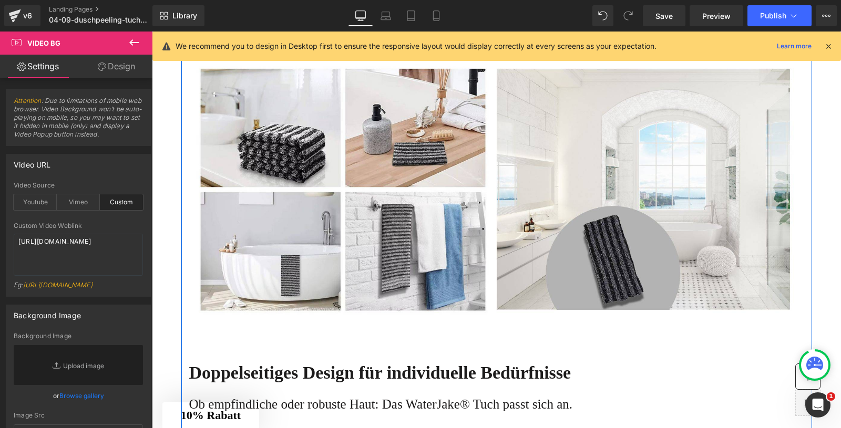
scroll to position [1664, 0]
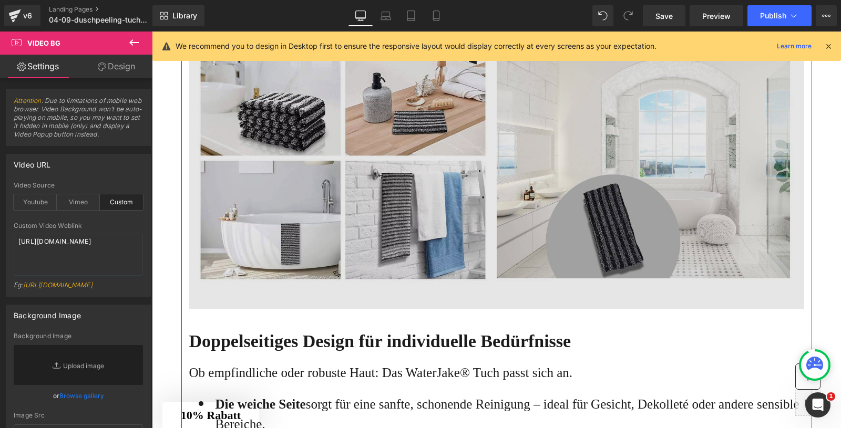
click at [459, 179] on img at bounding box center [496, 156] width 615 height 306
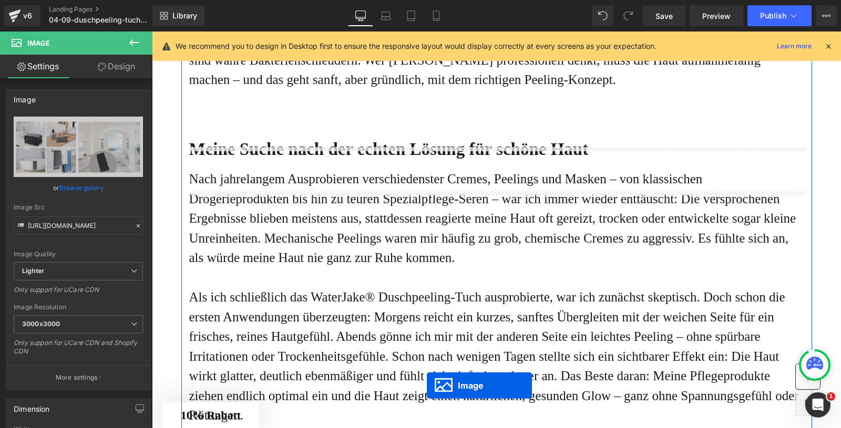
scroll to position [2042, 0]
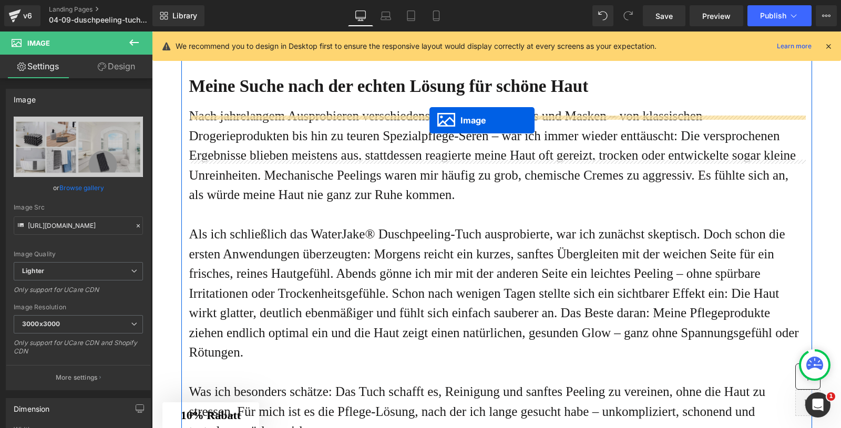
drag, startPoint x: 481, startPoint y: 194, endPoint x: 429, endPoint y: 120, distance: 90.2
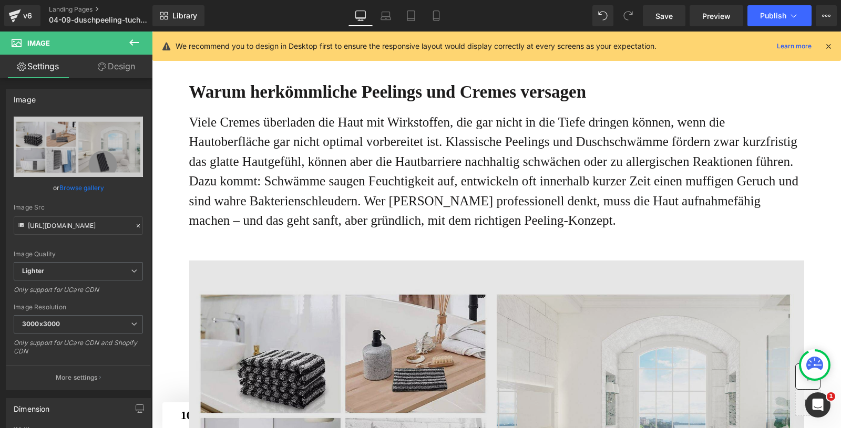
scroll to position [1813, 0]
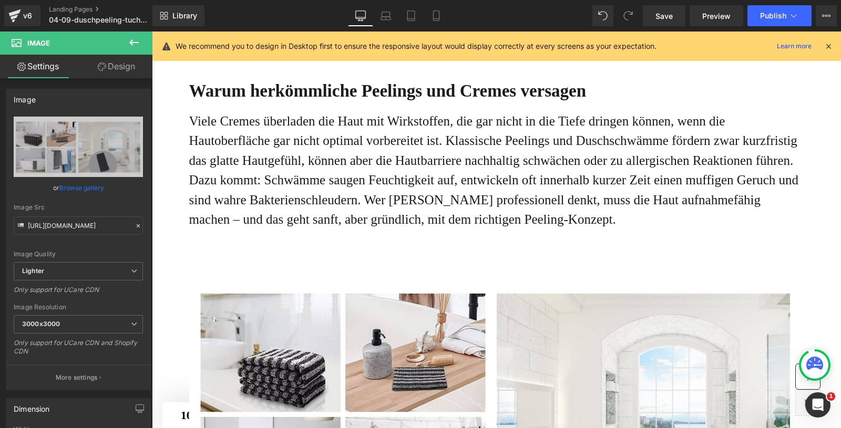
click at [441, 260] on div "Viele Cremes überladen die Haut mit Wirkstoffen, die gar nicht in die Tiefe dri…" at bounding box center [496, 183] width 615 height 154
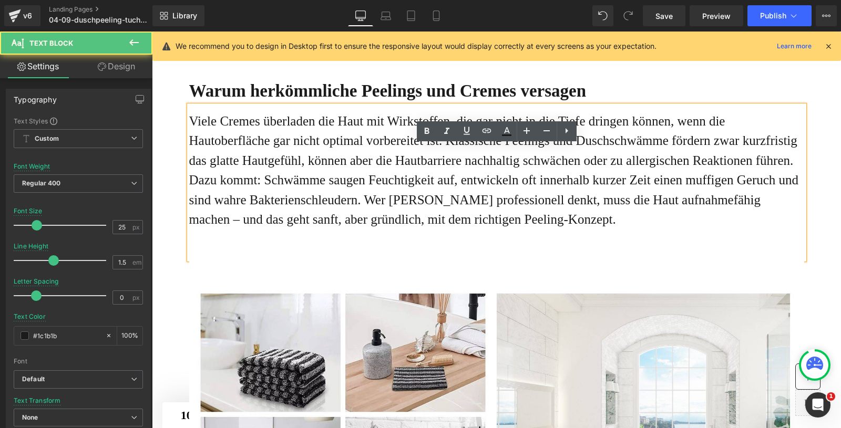
click at [375, 260] on div "Viele Cremes überladen die Haut mit Wirkstoffen, die gar nicht in die Tiefe dri…" at bounding box center [496, 183] width 615 height 154
click at [244, 260] on div "Viele Cremes überladen die Haut mit Wirkstoffen, die gar nicht in die Tiefe dri…" at bounding box center [496, 183] width 615 height 154
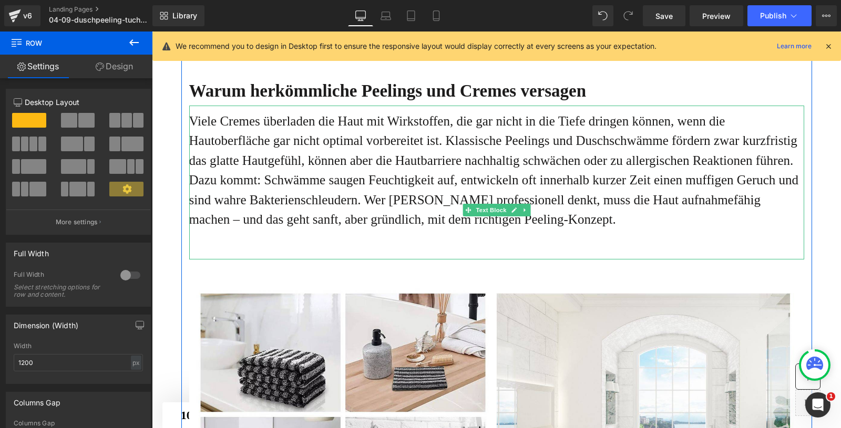
click at [215, 260] on div "Viele Cremes überladen die Haut mit Wirkstoffen, die gar nicht in die Tiefe dri…" at bounding box center [496, 183] width 615 height 154
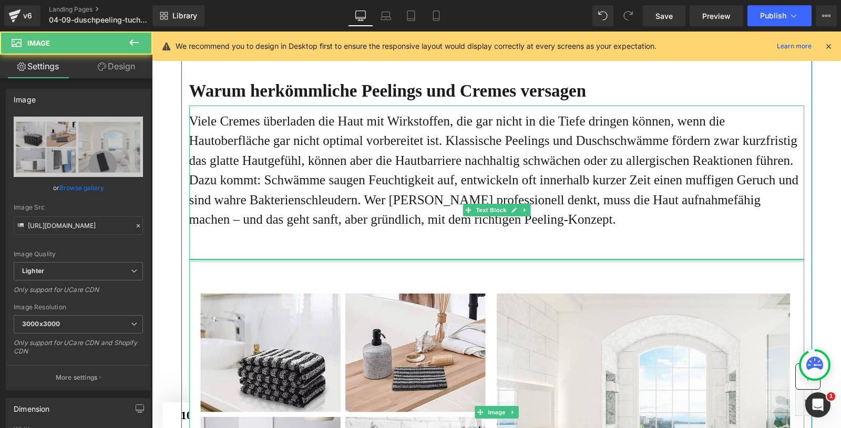
drag, startPoint x: 336, startPoint y: 320, endPoint x: 337, endPoint y: 282, distance: 37.9
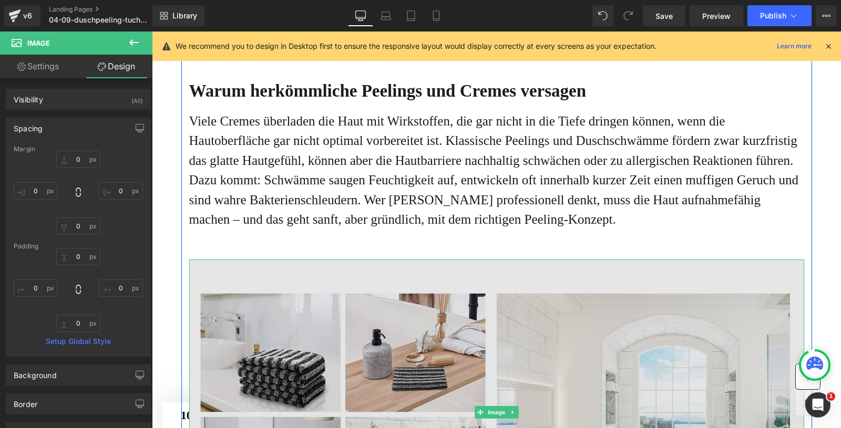
click at [453, 344] on img at bounding box center [496, 413] width 615 height 306
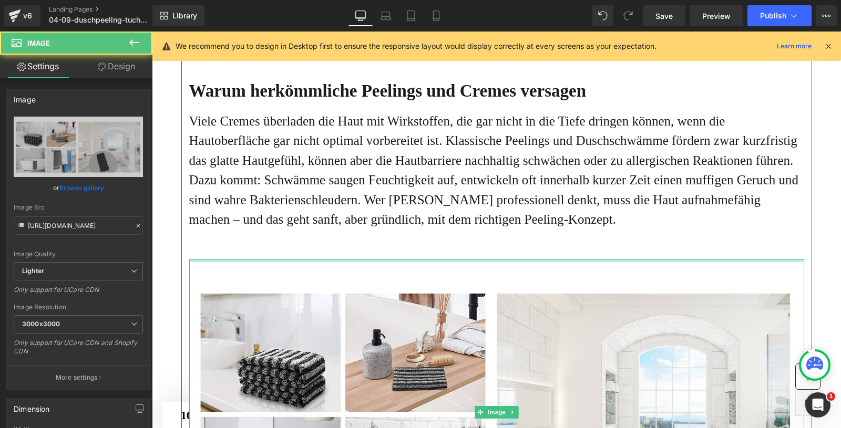
drag, startPoint x: 541, startPoint y: 319, endPoint x: 544, endPoint y: 284, distance: 35.4
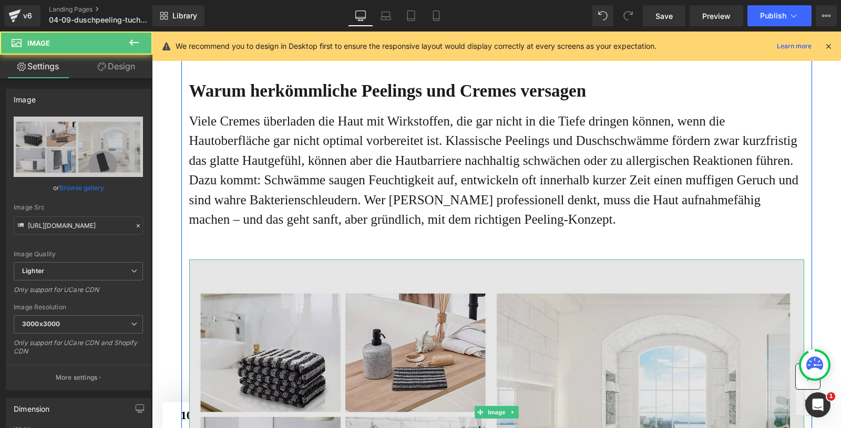
click at [526, 377] on img at bounding box center [496, 413] width 615 height 306
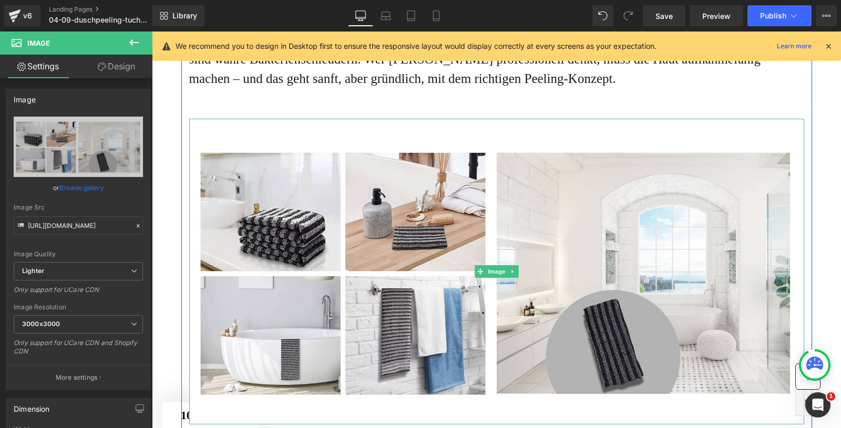
scroll to position [1952, 0]
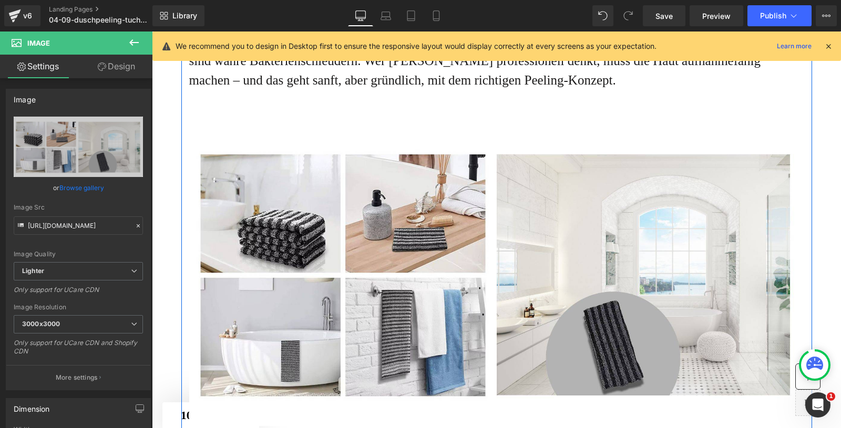
click at [383, 120] on div "Viele Cremes überladen die Haut mit Wirkstoffen, die gar nicht in die Tiefe dri…" at bounding box center [496, 43] width 615 height 154
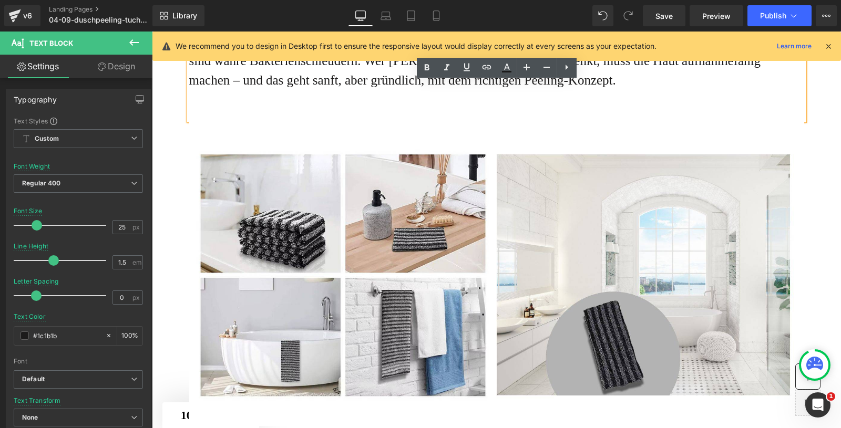
click at [292, 120] on div "Viele Cremes überladen die Haut mit Wirkstoffen, die gar nicht in die Tiefe dri…" at bounding box center [496, 43] width 615 height 154
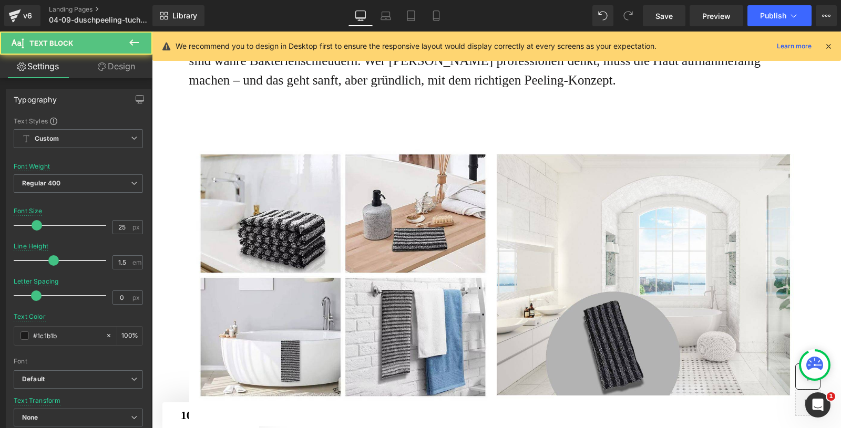
click at [129, 67] on link "Design" at bounding box center [116, 67] width 76 height 24
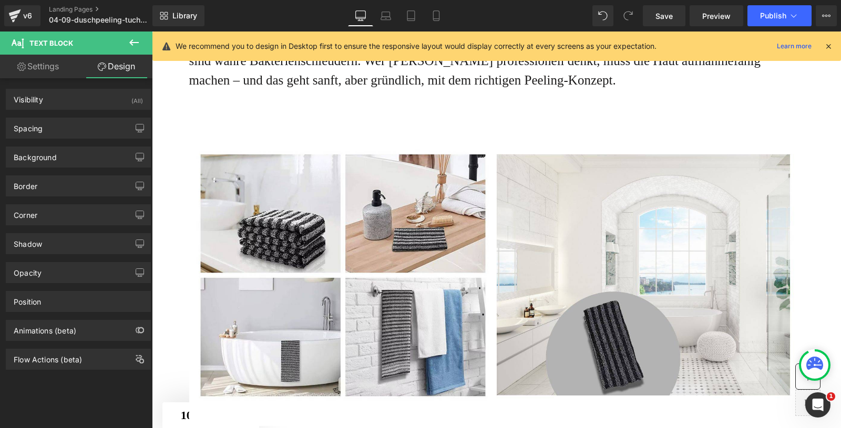
type input "0"
type input "11"
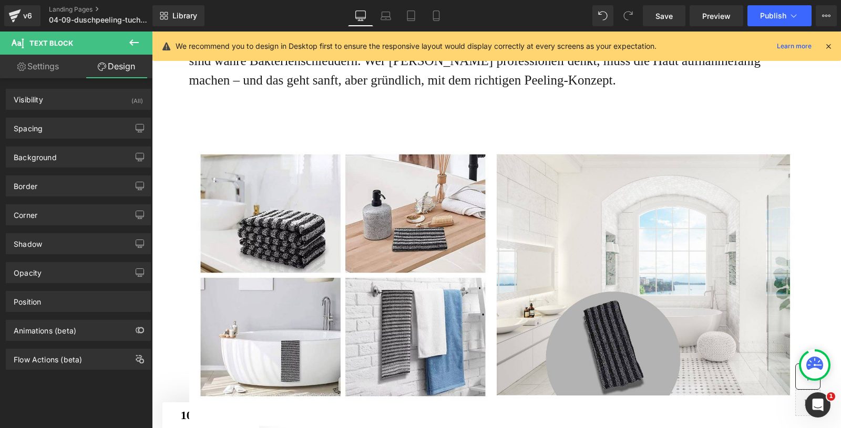
type input "0"
type input "57"
type input "0"
click at [39, 128] on div "Spacing" at bounding box center [28, 125] width 29 height 15
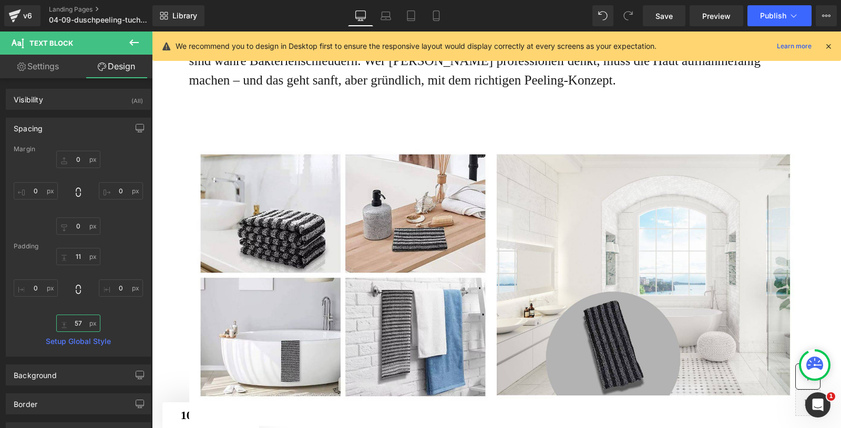
click at [73, 317] on input "57" at bounding box center [78, 323] width 44 height 17
type input "0"
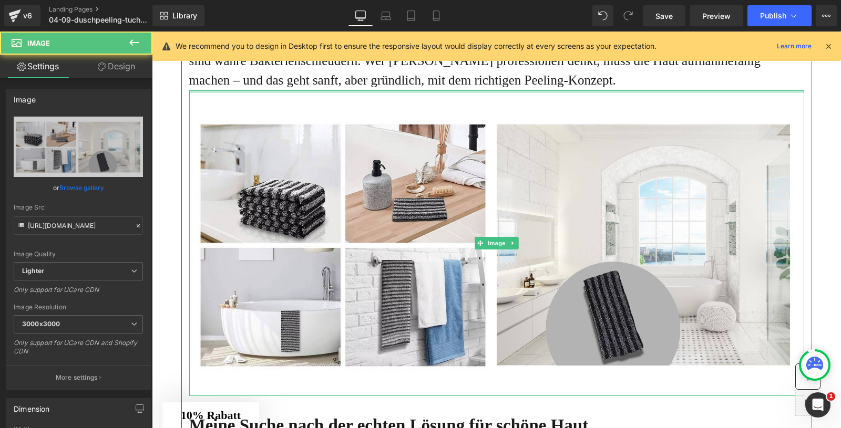
drag, startPoint x: 465, startPoint y: 151, endPoint x: 828, endPoint y: 58, distance: 374.9
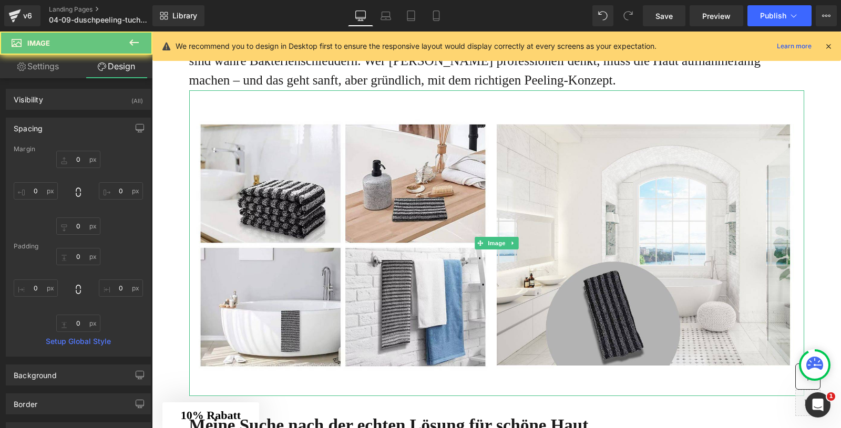
type input "0"
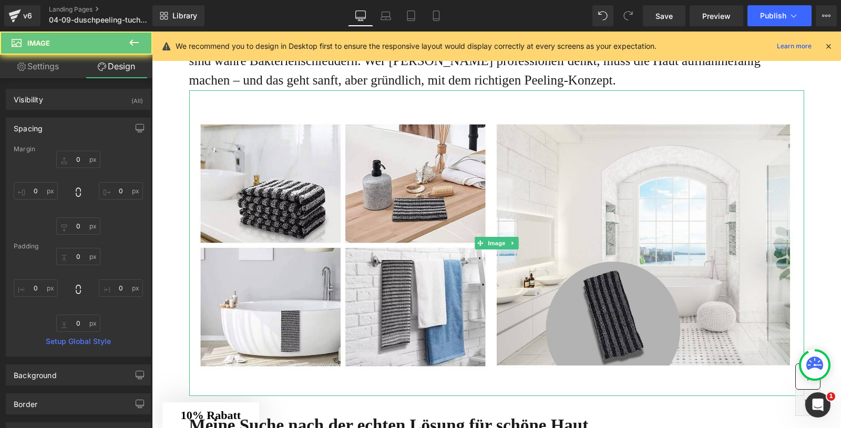
type input "0"
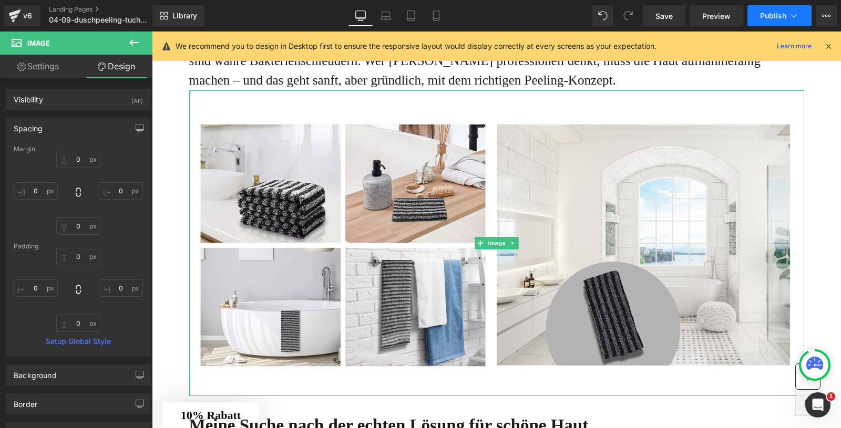
click at [786, 18] on button "Publish" at bounding box center [779, 15] width 64 height 21
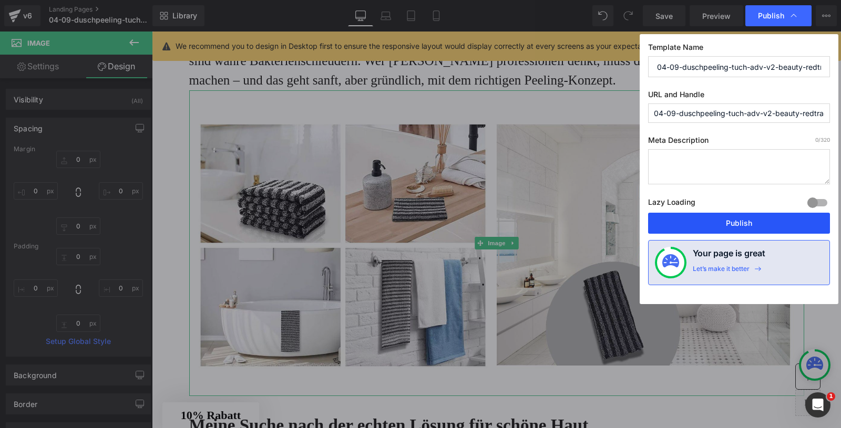
click at [713, 221] on button "Publish" at bounding box center [739, 223] width 182 height 21
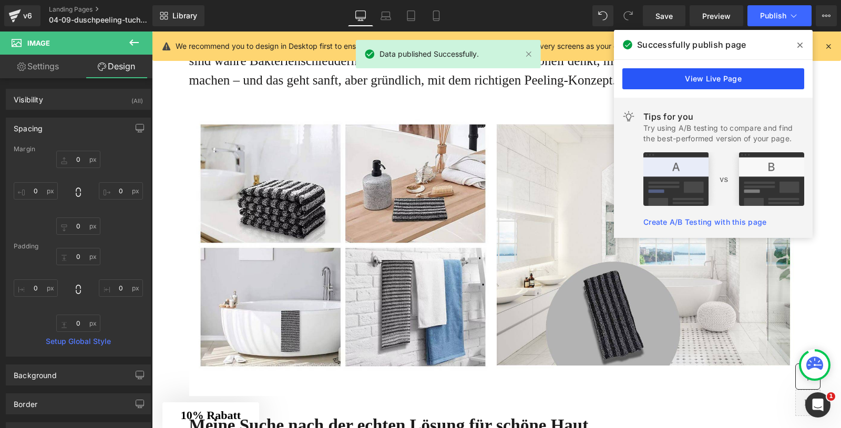
click at [715, 81] on link "View Live Page" at bounding box center [713, 78] width 182 height 21
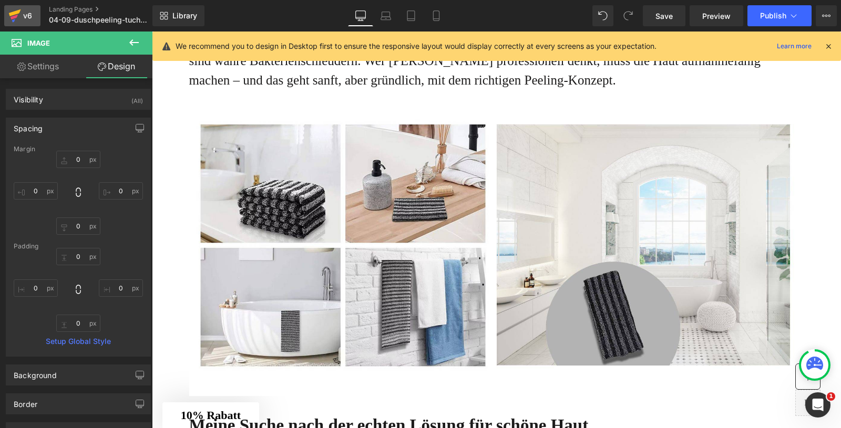
click at [13, 17] on icon at bounding box center [14, 17] width 7 height 5
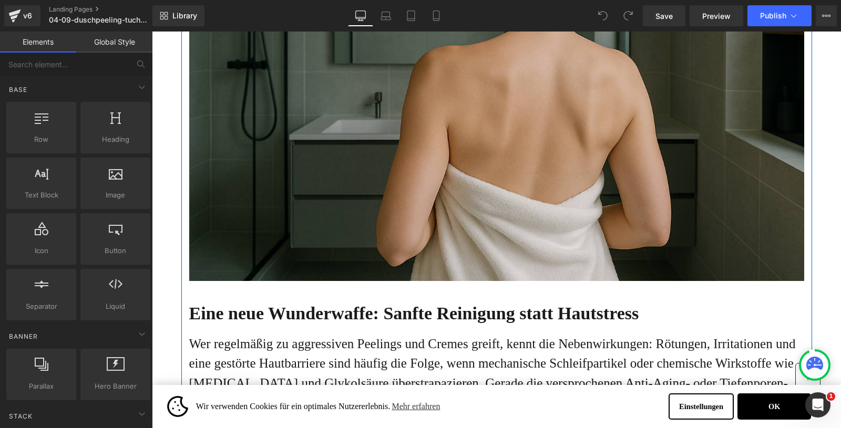
scroll to position [482, 0]
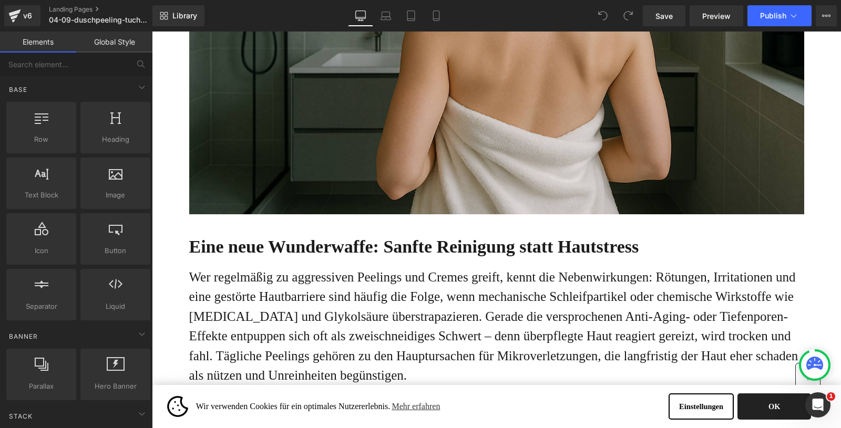
click at [762, 401] on button "OK" at bounding box center [774, 407] width 74 height 26
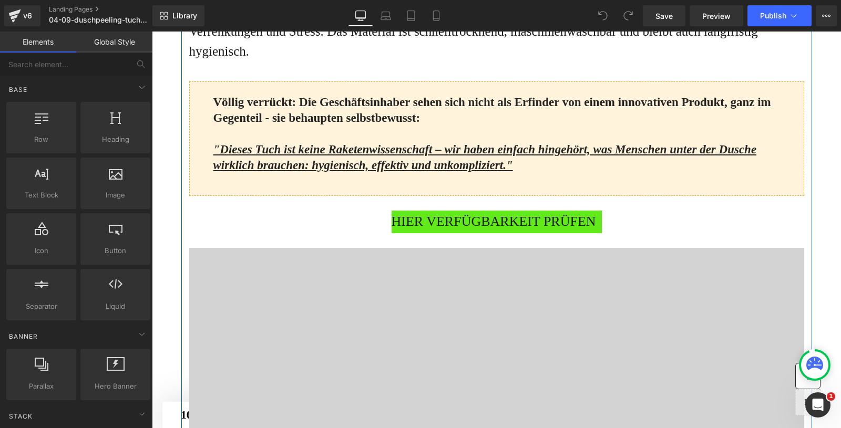
scroll to position [1078, 0]
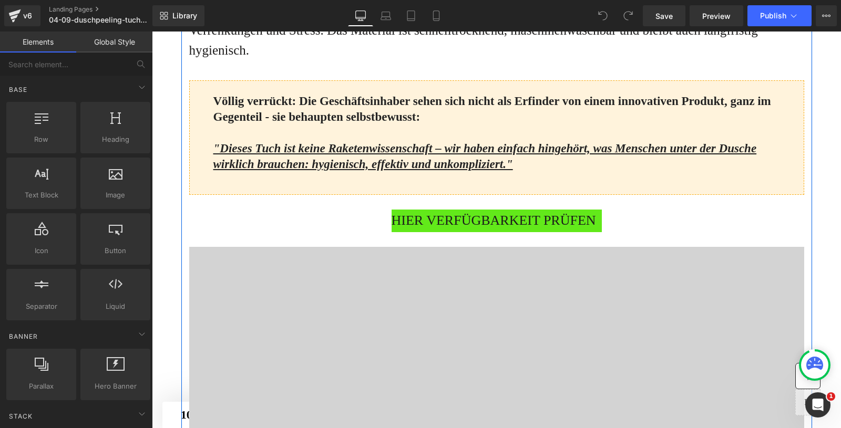
click at [463, 232] on span "HIER VERFÜGBARKEIT PRÜFEN" at bounding box center [494, 221] width 204 height 23
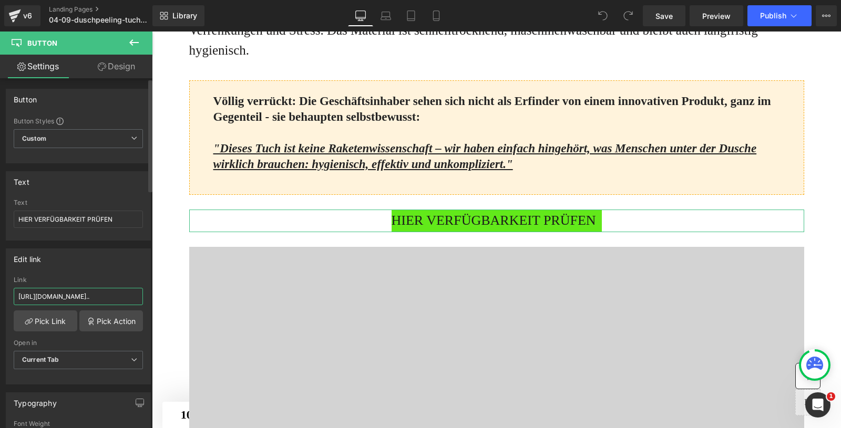
click at [74, 294] on input "[URL][DOMAIN_NAME].." at bounding box center [78, 296] width 129 height 17
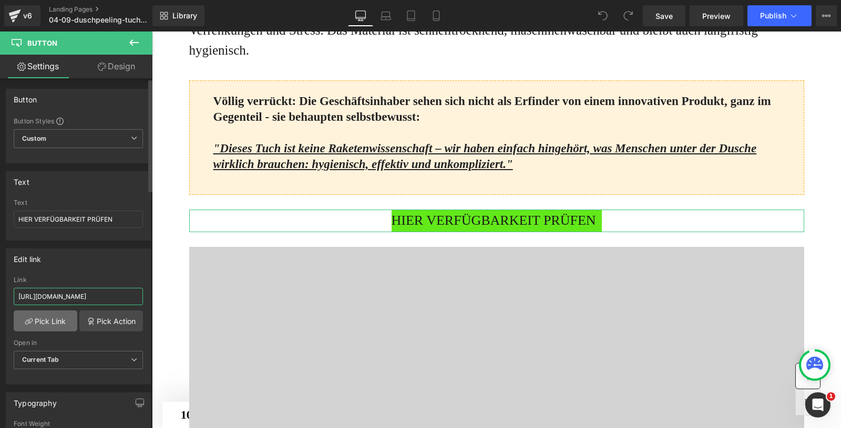
type input "[URL][DOMAIN_NAME]"
click at [40, 318] on link "Pick Link" at bounding box center [46, 321] width 64 height 21
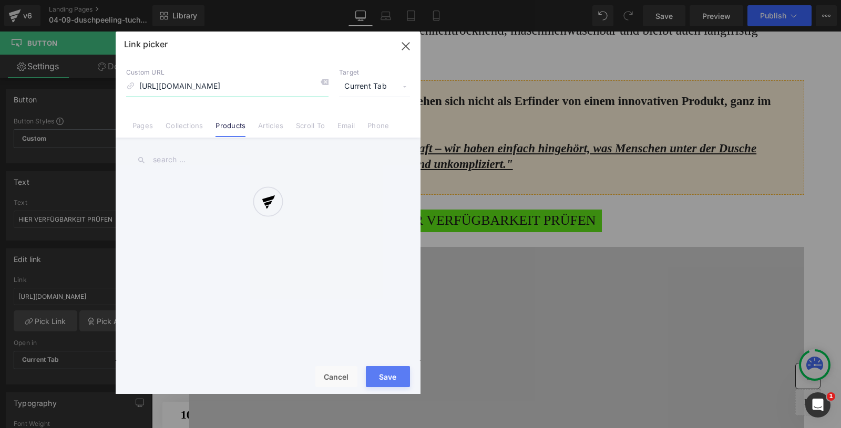
scroll to position [0, 45]
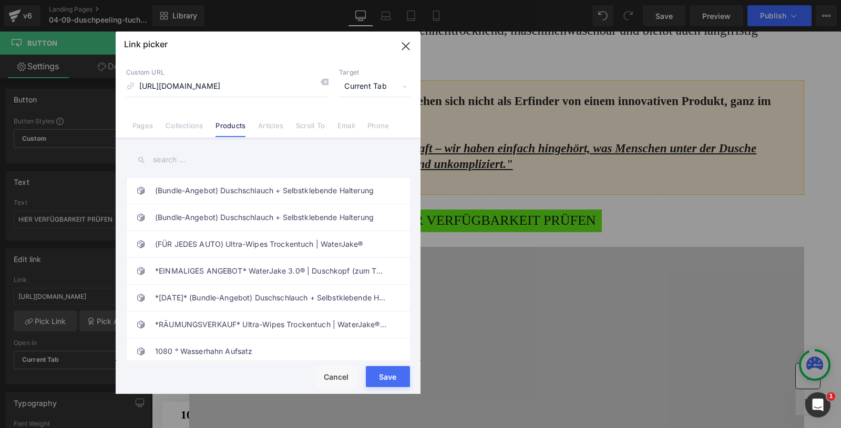
click at [388, 378] on button "Save" at bounding box center [388, 376] width 44 height 21
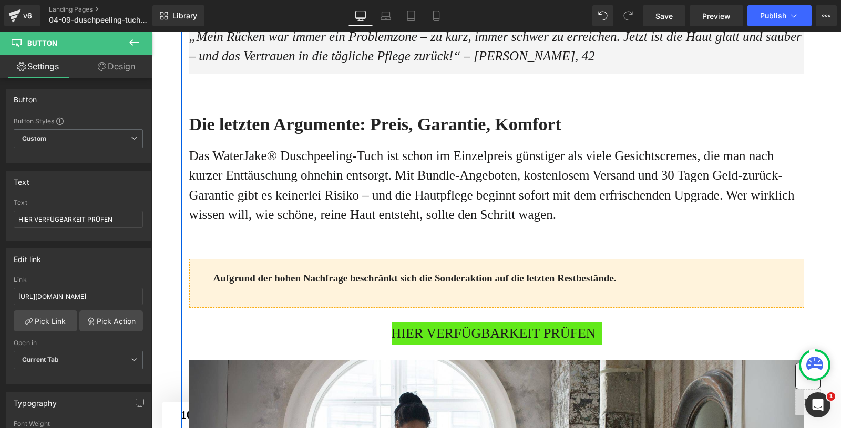
scroll to position [3480, 0]
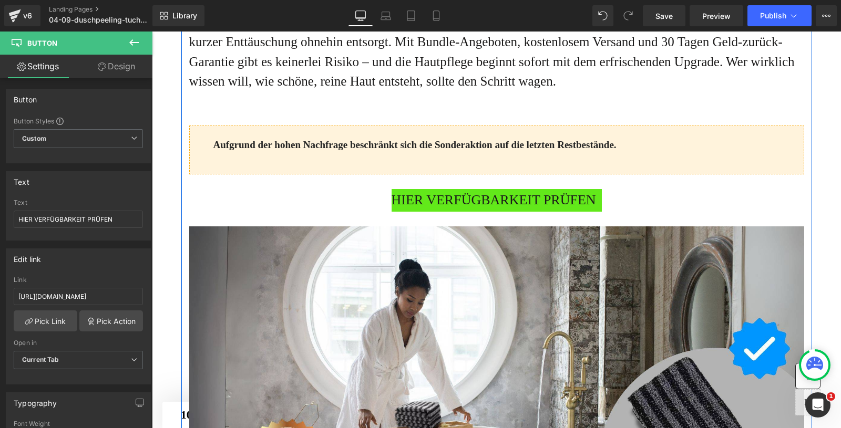
click at [493, 212] on div "HIER VERFÜGBARKEIT PRÜFEN Button" at bounding box center [496, 200] width 615 height 23
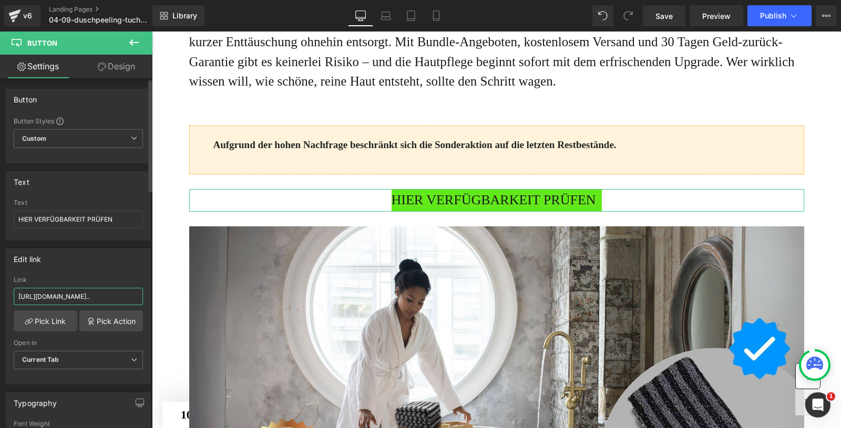
click at [53, 295] on input "[URL][DOMAIN_NAME].." at bounding box center [78, 296] width 129 height 17
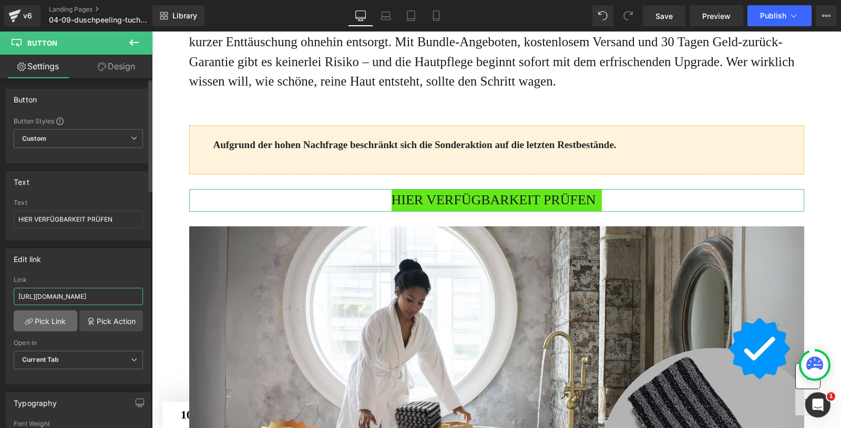
type input "[URL][DOMAIN_NAME]"
click at [45, 316] on link "Pick Link" at bounding box center [46, 321] width 64 height 21
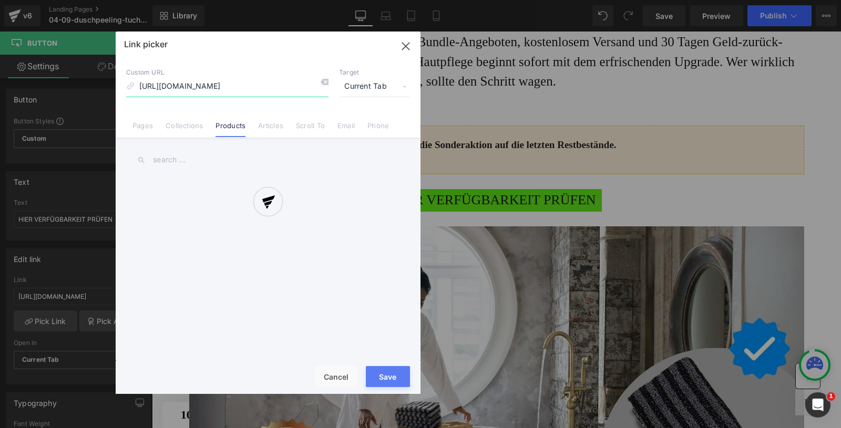
scroll to position [0, 45]
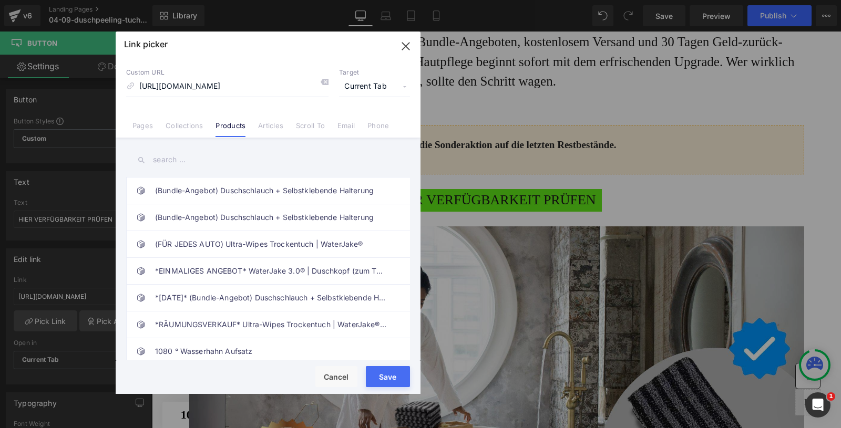
click at [393, 378] on button "Save" at bounding box center [388, 376] width 44 height 21
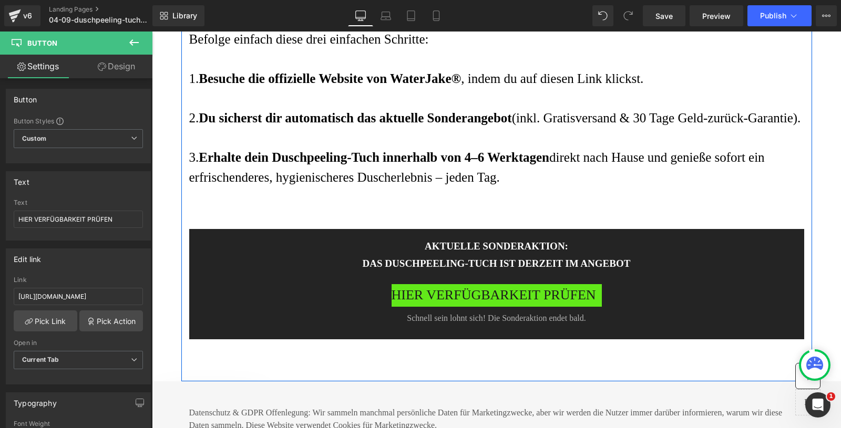
scroll to position [5265, 0]
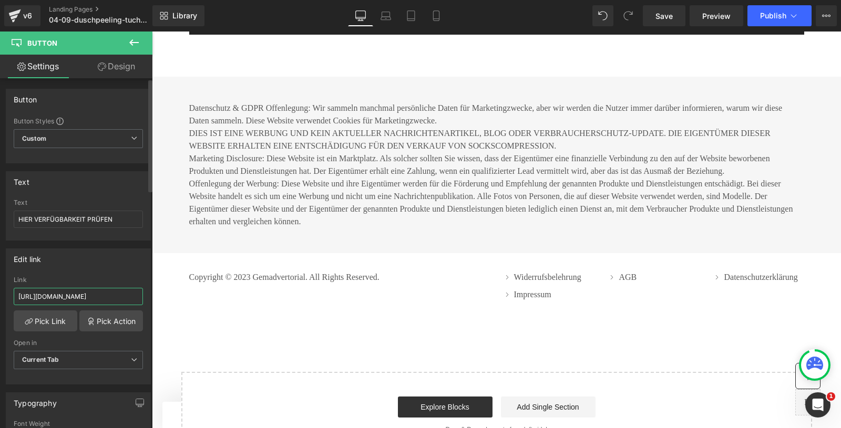
click at [83, 294] on input "[URL][DOMAIN_NAME]" at bounding box center [78, 296] width 129 height 17
paste input "[DOMAIN_NAME][URL]"
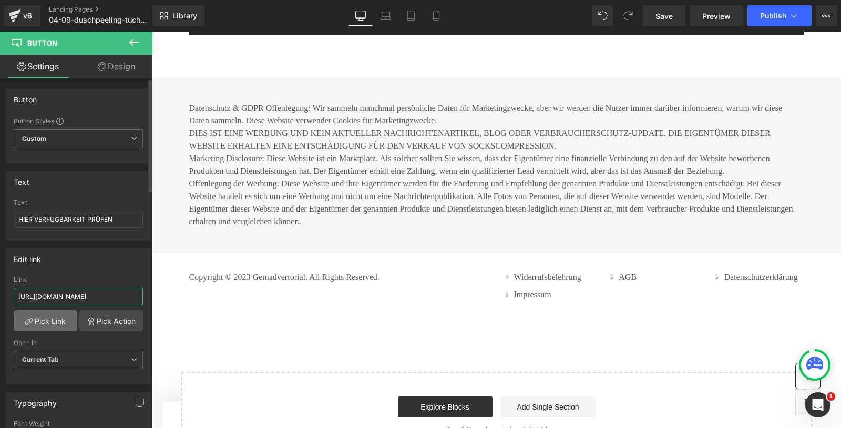
type input "[URL][DOMAIN_NAME]"
click at [35, 320] on link "Pick Link" at bounding box center [46, 321] width 64 height 21
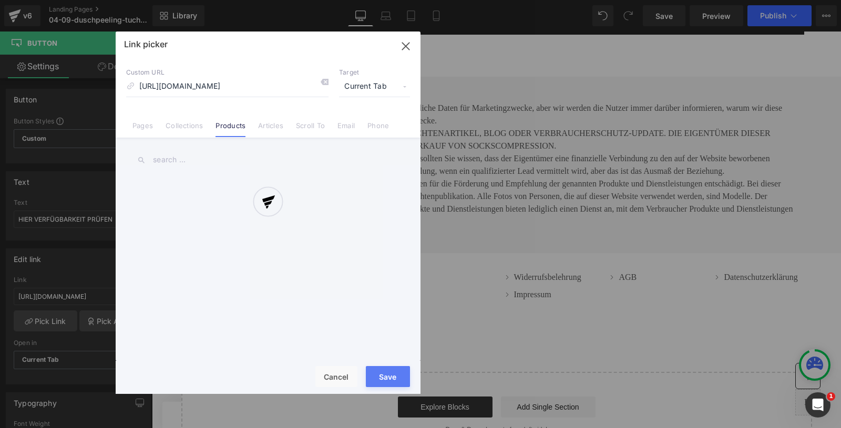
scroll to position [0, 45]
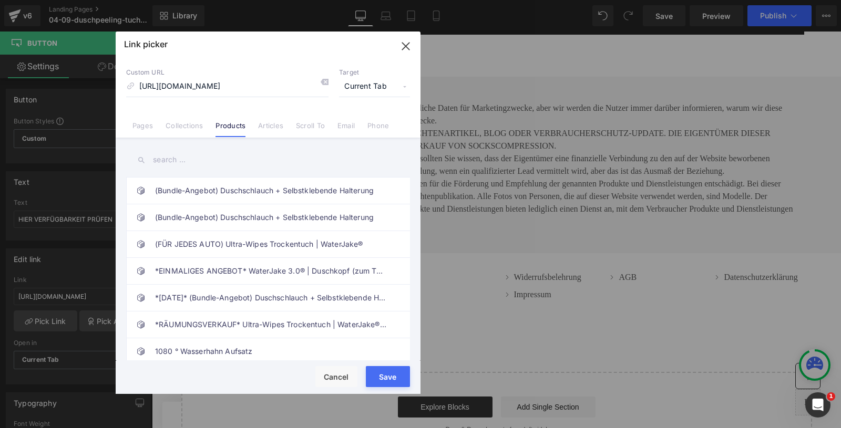
click at [393, 379] on button "Save" at bounding box center [388, 376] width 44 height 21
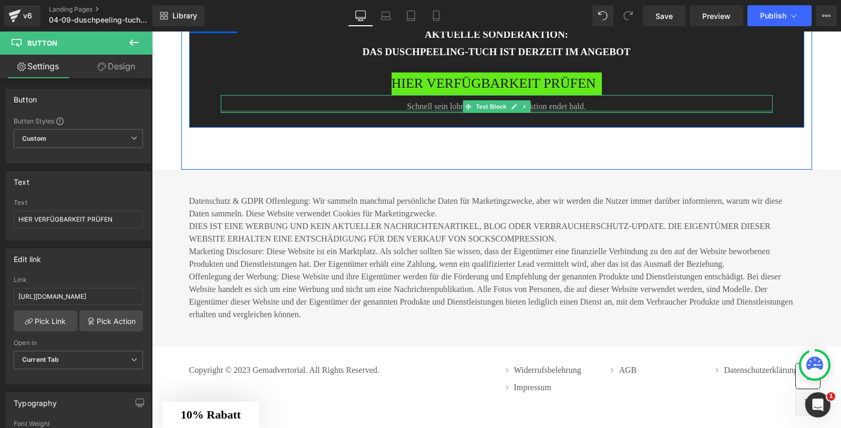
scroll to position [5170, 0]
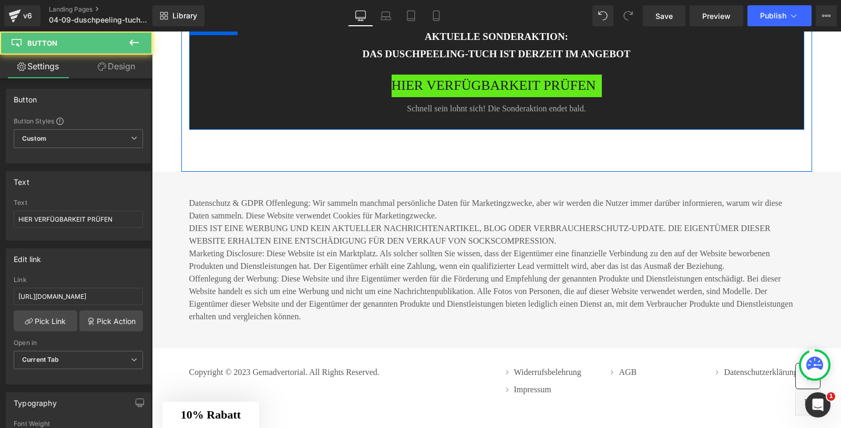
click at [497, 97] on div "HIER VERFÜGBARKEIT PRÜFEN Button" at bounding box center [497, 86] width 552 height 23
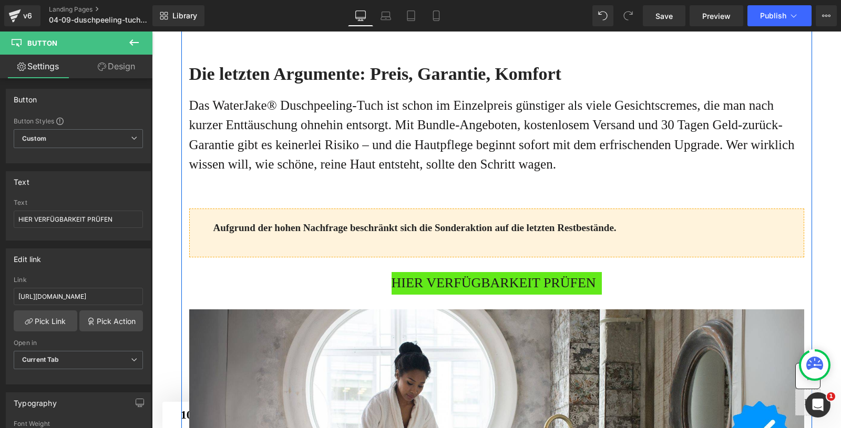
scroll to position [3381, 0]
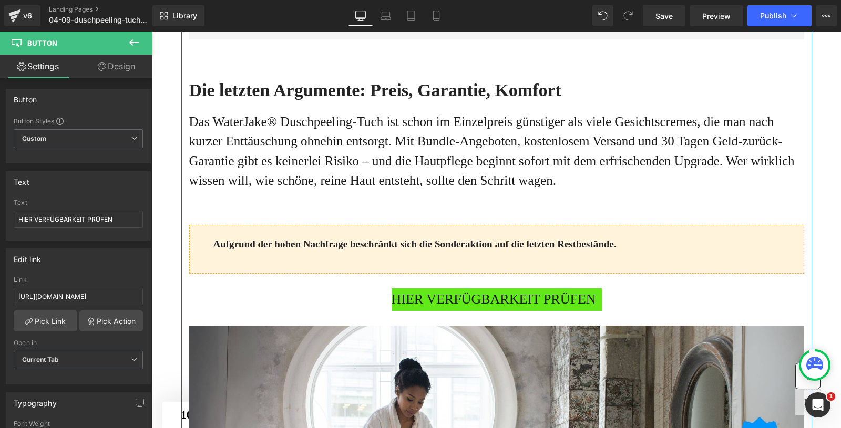
click at [467, 311] on span "HIER VERFÜGBARKEIT PRÜFEN" at bounding box center [494, 300] width 204 height 23
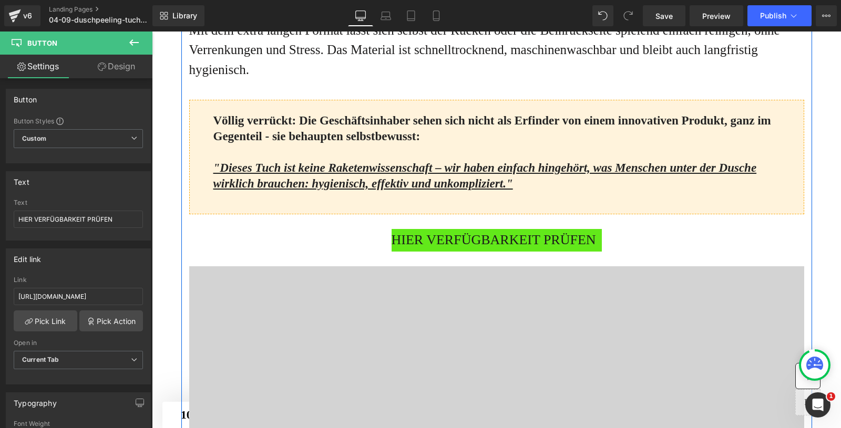
click at [466, 252] on span "HIER VERFÜGBARKEIT PRÜFEN" at bounding box center [494, 240] width 204 height 23
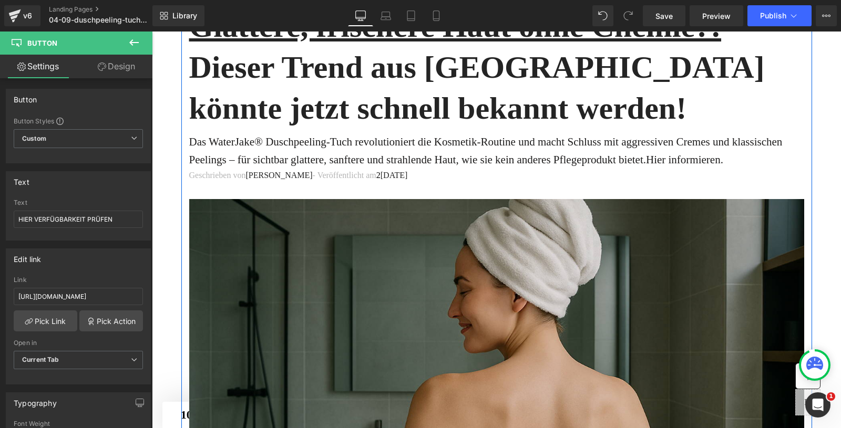
scroll to position [0, 0]
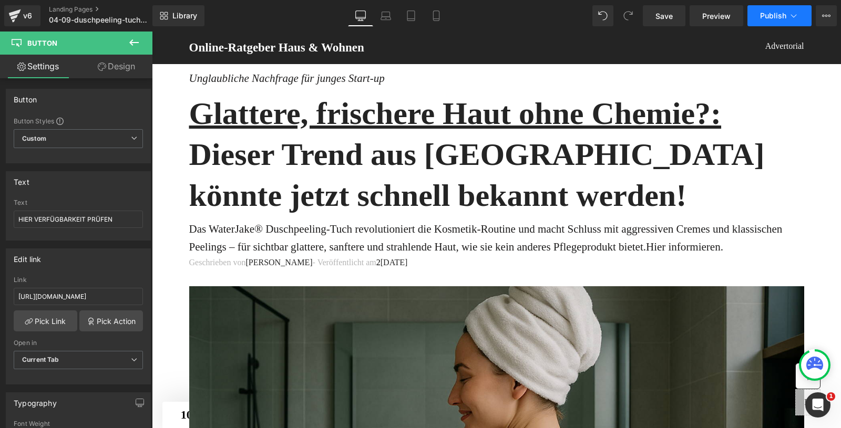
click at [774, 15] on span "Publish" at bounding box center [773, 16] width 26 height 8
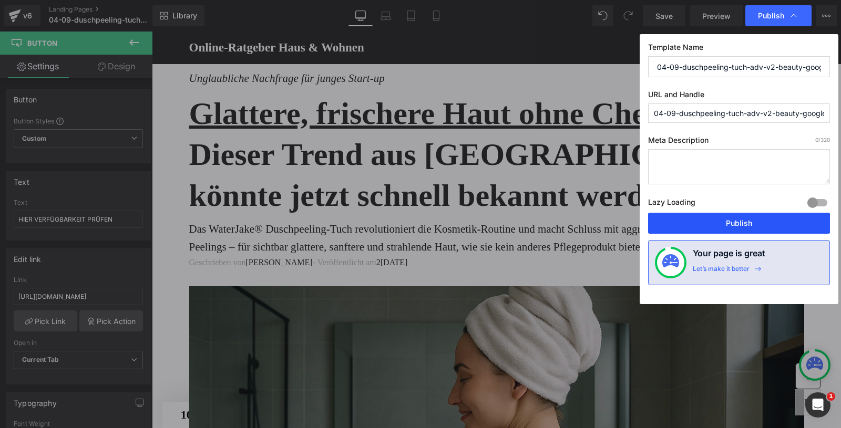
click at [736, 230] on button "Publish" at bounding box center [739, 223] width 182 height 21
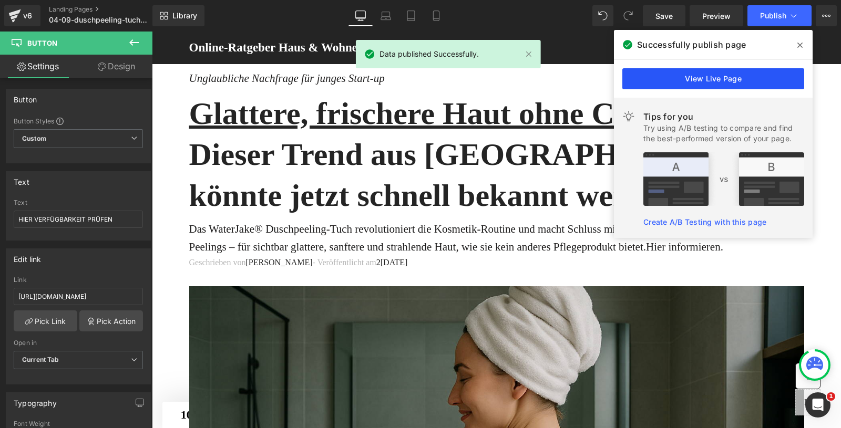
click at [732, 84] on link "View Live Page" at bounding box center [713, 78] width 182 height 21
